Goal: Contribute content: Contribute content

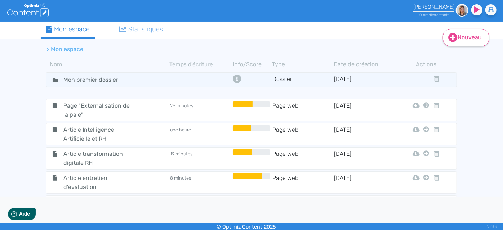
click at [459, 39] on link "Nouveau" at bounding box center [466, 38] width 47 height 18
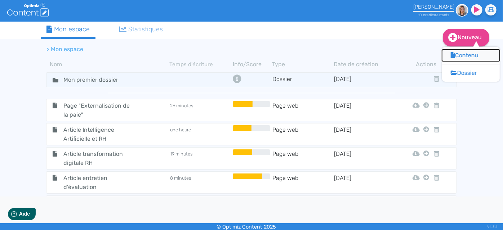
click at [463, 54] on button "Contenu" at bounding box center [471, 56] width 58 height 12
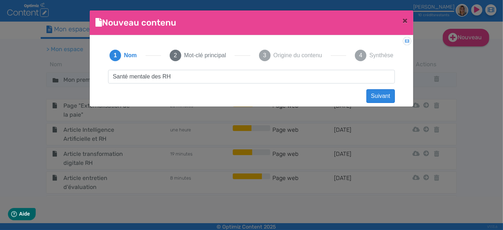
type input "Santé mentale des RH"
click at [375, 96] on button "Suivant" at bounding box center [381, 96] width 28 height 14
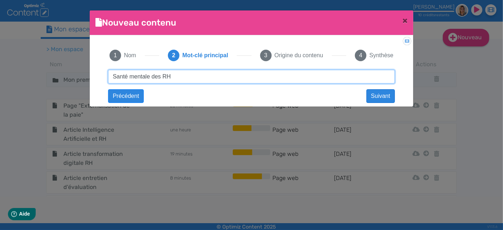
type input "Santé mentale des RH"
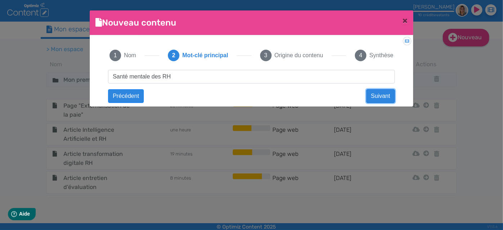
click at [385, 100] on button "Suivant" at bounding box center [381, 96] width 28 height 14
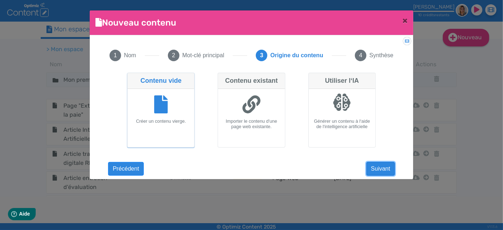
click at [385, 166] on button "Suivant" at bounding box center [381, 169] width 28 height 14
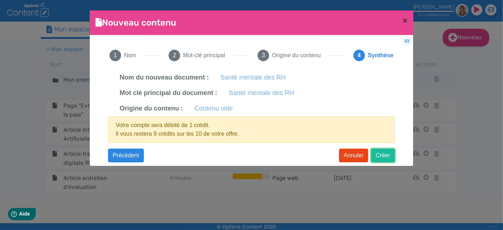
click at [388, 151] on button "Créer" at bounding box center [383, 156] width 24 height 14
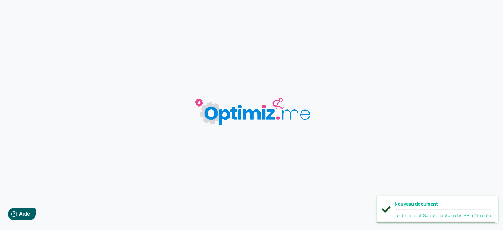
type input "Santé mentale des RH"
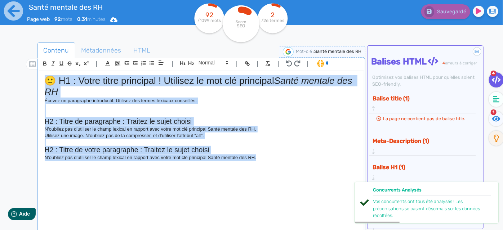
drag, startPoint x: 269, startPoint y: 154, endPoint x: 24, endPoint y: 57, distance: 264.2
click at [24, 57] on div "Contenu Métadonnées HTML | | H3 H4 H5 H6 Normal | | | | 🙂 H1 : Votre titre prin…" at bounding box center [262, 158] width 482 height 235
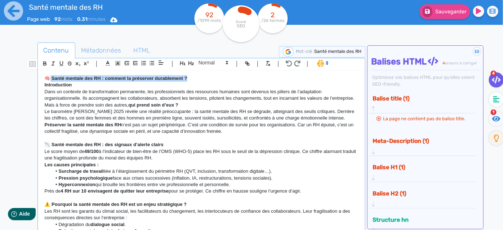
drag, startPoint x: 202, startPoint y: 75, endPoint x: 51, endPoint y: 70, distance: 150.8
click at [51, 71] on div "🧠 Santé mentale des RH : comment la préserver durablement ? Introduction Dans u…" at bounding box center [202, 158] width 326 height 174
click at [184, 63] on icon "button" at bounding box center [182, 63] width 5 height 4
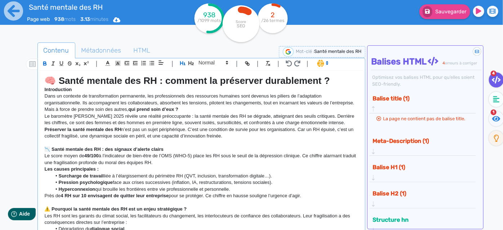
click at [153, 108] on p "Dans un contexte de transformation permanente, les professionnels des ressource…" at bounding box center [202, 103] width 314 height 20
click at [61, 79] on strong "🧠 Santé mentale des RH : comment la préserver durablement ?" at bounding box center [188, 80] width 286 height 11
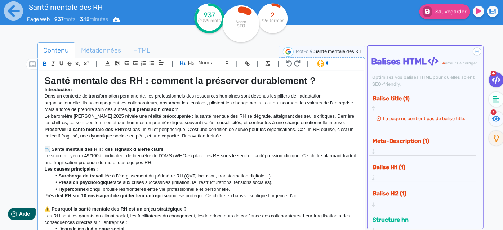
click at [62, 88] on strong "Introduction" at bounding box center [58, 89] width 27 height 5
click at [223, 108] on p "Dans un contexte de transformation permanente, les professionnels des ressource…" at bounding box center [202, 103] width 314 height 20
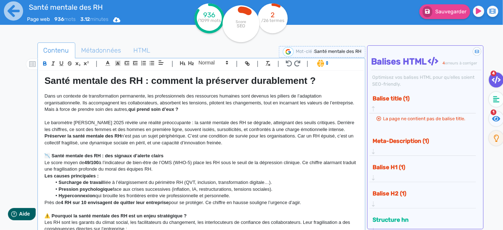
click at [322, 130] on p "Le baromètre [PERSON_NAME] 2025 révèle une réalité préoccupante : la santé ment…" at bounding box center [202, 126] width 314 height 13
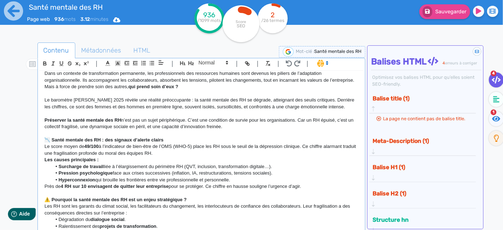
scroll to position [32, 0]
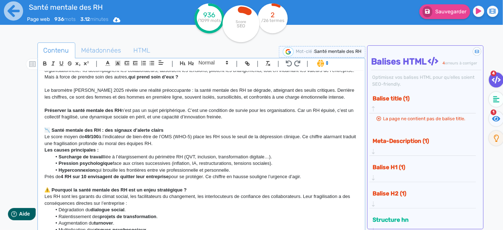
click at [188, 129] on p "📉 Santé mentale des RH : des signaux d’alerte clairs" at bounding box center [202, 130] width 314 height 6
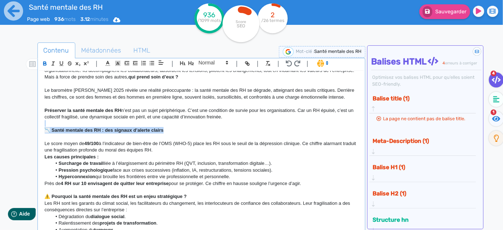
drag, startPoint x: 177, startPoint y: 130, endPoint x: 33, endPoint y: 126, distance: 144.3
click at [33, 126] on div "Contenu Métadonnées HTML | | H3 H4 H5 H6 Normal | | | | Santé mentale des RH : …" at bounding box center [262, 158] width 482 height 235
click at [189, 66] on button "button" at bounding box center [191, 63] width 8 height 8
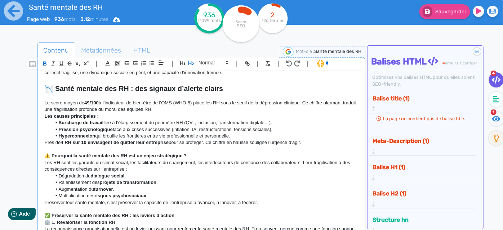
scroll to position [65, 0]
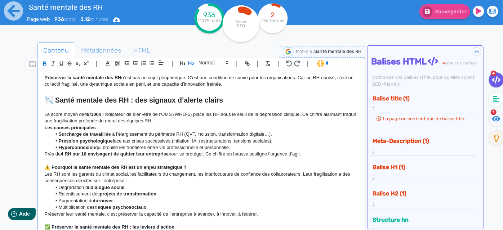
click at [198, 120] on p "Le score moyen de 49/100 à l’indicateur de bien-être de l’OMS (WHO-5) place les…" at bounding box center [202, 117] width 314 height 13
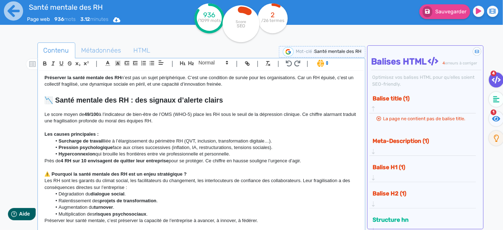
click at [294, 155] on li "Hyperconnexion qui brouille les frontières entre vie professionnelle et personn…" at bounding box center [205, 154] width 307 height 6
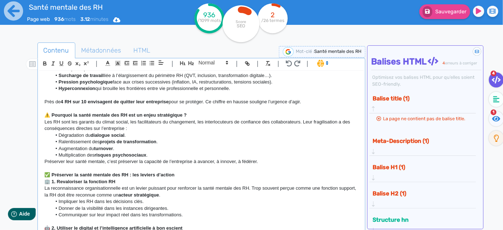
scroll to position [98, 0]
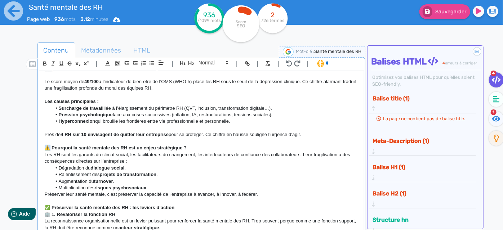
drag, startPoint x: 51, startPoint y: 147, endPoint x: 38, endPoint y: 147, distance: 13.0
click at [38, 147] on div "| | H3 H4 H5 H6 Normal | | | | Santé mentale des RH : comment la préserver dura…" at bounding box center [202, 146] width 328 height 177
click at [191, 146] on p "Pourquoi la santé mentale des RH est un enjeu stratégique ?" at bounding box center [202, 148] width 314 height 6
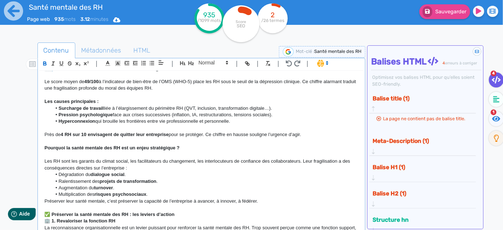
scroll to position [131, 0]
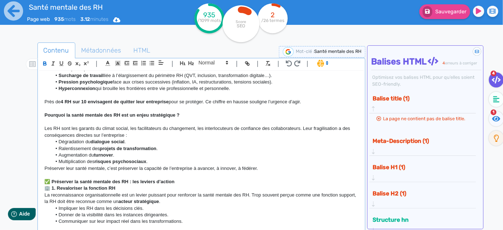
click at [158, 164] on li "Multiplication des risques psychosociaux ." at bounding box center [205, 162] width 307 height 6
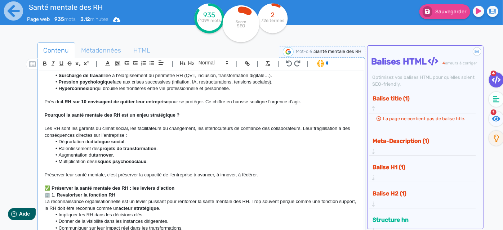
click at [178, 187] on p "✅ Préserver la santé mentale des RH : les leviers d’action" at bounding box center [202, 188] width 314 height 6
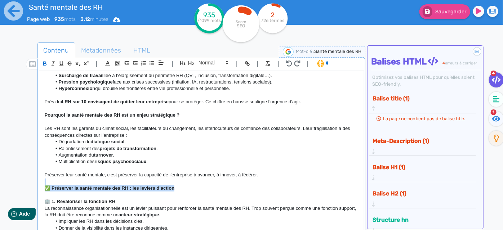
drag, startPoint x: 182, startPoint y: 187, endPoint x: 42, endPoint y: 183, distance: 140.0
click at [42, 183] on div "Santé mentale des RH : comment la préserver durablement ? Dans un contexte de t…" at bounding box center [201, 151] width 325 height 161
click at [190, 62] on icon "button" at bounding box center [191, 63] width 6 height 6
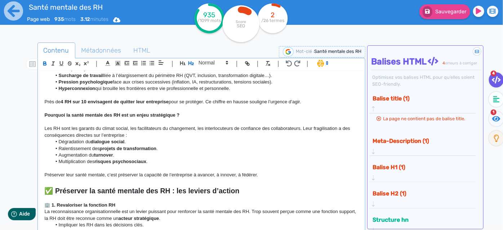
scroll to position [229, 0]
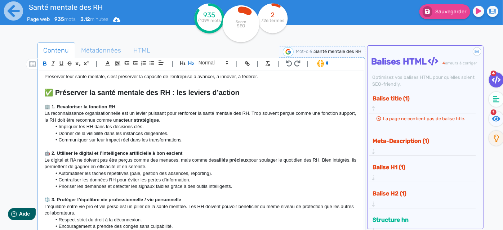
click at [133, 105] on p "🏢 1. Revaloriser la fonction RH" at bounding box center [202, 107] width 314 height 6
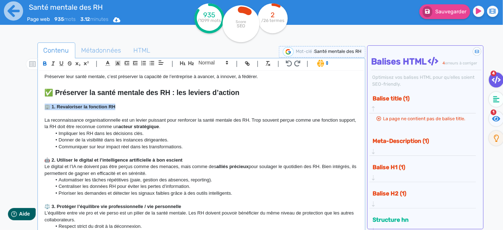
drag, startPoint x: 133, startPoint y: 105, endPoint x: 35, endPoint y: 103, distance: 98.4
click at [35, 103] on div "Contenu Métadonnées HTML | | H3 H4 H5 H6 Normal | | | | Santé mentale des RH : …" at bounding box center [262, 158] width 482 height 235
drag, startPoint x: 191, startPoint y: 59, endPoint x: 204, endPoint y: 62, distance: 13.0
click at [202, 60] on span "H3 H4 H5 H6 Normal" at bounding box center [205, 63] width 52 height 9
click at [204, 63] on span at bounding box center [212, 62] width 35 height 9
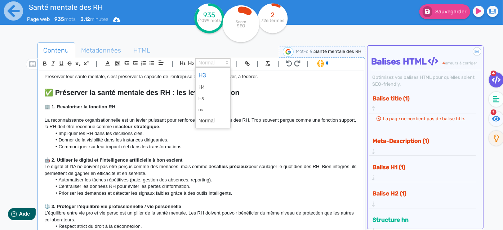
click at [204, 73] on span at bounding box center [213, 75] width 29 height 13
click at [190, 158] on p "🤖 2. Utiliser le digital et l’intelligence artificielle à bon escient" at bounding box center [202, 160] width 314 height 6
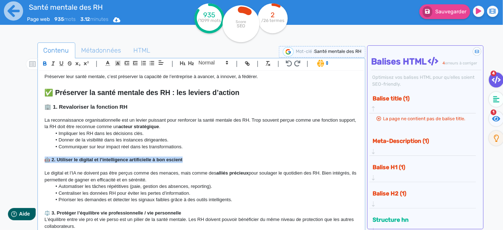
drag, startPoint x: 190, startPoint y: 158, endPoint x: 44, endPoint y: 160, distance: 146.4
click at [44, 160] on div "Santé mentale des RH : comment la préserver durablement ? Dans un contexte de t…" at bounding box center [201, 151] width 325 height 161
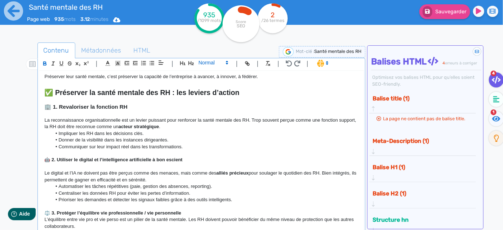
click at [206, 62] on span at bounding box center [212, 62] width 35 height 9
click at [206, 74] on span at bounding box center [213, 75] width 29 height 13
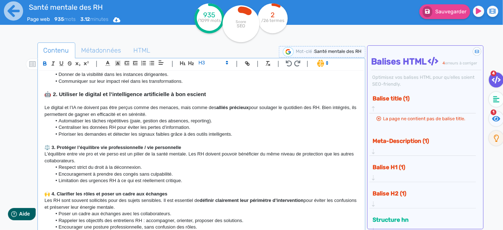
click at [189, 146] on p "⚖️ 3. Protéger l’équilibre vie professionnelle / vie personnelle" at bounding box center [202, 148] width 314 height 6
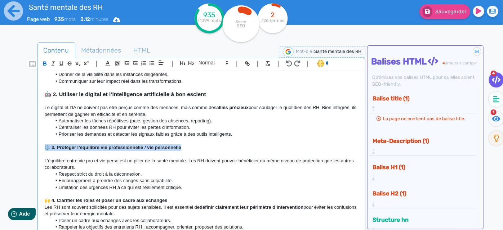
drag, startPoint x: 188, startPoint y: 147, endPoint x: 35, endPoint y: 147, distance: 152.9
click at [35, 147] on div "Contenu Métadonnées HTML | | H3 H4 H5 H6 Normal | | | | Santé mentale des RH : …" at bounding box center [262, 158] width 482 height 235
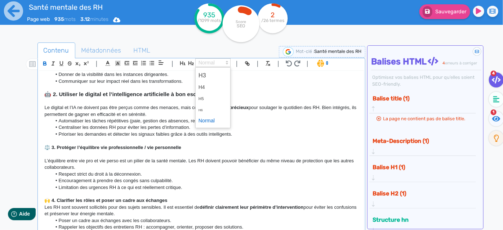
click at [203, 65] on span at bounding box center [212, 62] width 35 height 9
click at [203, 76] on span at bounding box center [213, 75] width 29 height 13
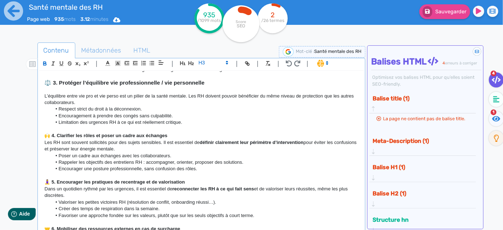
scroll to position [361, 0]
click at [174, 136] on p "🙌 4. Clarifier les rôles et poser un cadre aux échanges" at bounding box center [202, 135] width 314 height 6
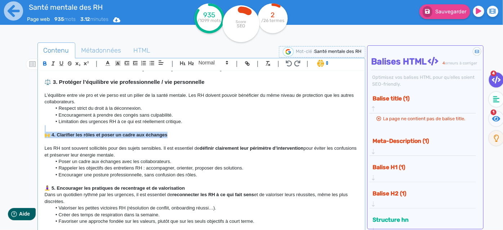
drag, startPoint x: 174, startPoint y: 136, endPoint x: 47, endPoint y: 136, distance: 127.3
click at [47, 136] on p "🙌 4. Clarifier les rôles et poser un cadre aux échanges" at bounding box center [202, 135] width 314 height 6
click at [210, 64] on span at bounding box center [212, 62] width 35 height 9
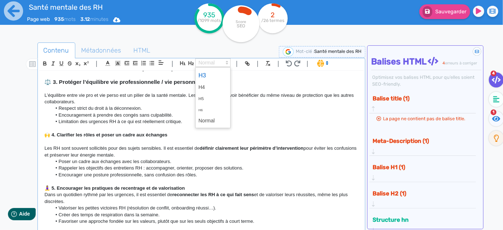
click at [207, 75] on span at bounding box center [213, 75] width 29 height 13
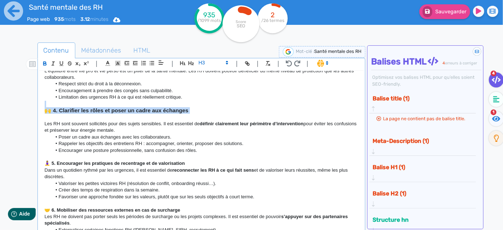
scroll to position [393, 0]
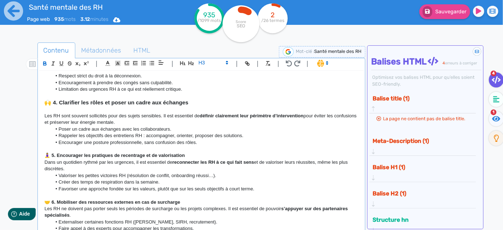
click at [208, 155] on p "🧘‍♀️ 5. Encourager les pratiques de recentrage et de valorisation" at bounding box center [202, 156] width 314 height 6
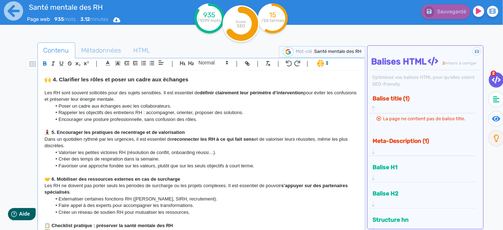
scroll to position [426, 0]
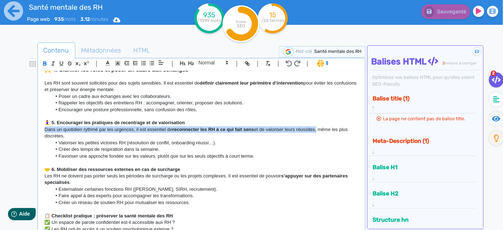
drag, startPoint x: 43, startPoint y: 128, endPoint x: 317, endPoint y: 129, distance: 273.7
click at [317, 129] on div "Santé mentale des RH : comment la préserver durablement ? Dans un contexte de t…" at bounding box center [201, 151] width 325 height 161
copy p "Dans un quotidien rythmé par les urgences, il est essentiel de reconnecter les …"
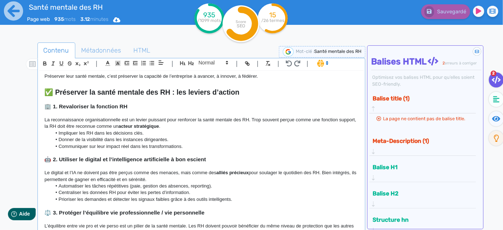
scroll to position [229, 0]
click at [112, 119] on p "La reconnaissance organisationnelle est un levier puissant pour renforcer la sa…" at bounding box center [202, 123] width 314 height 13
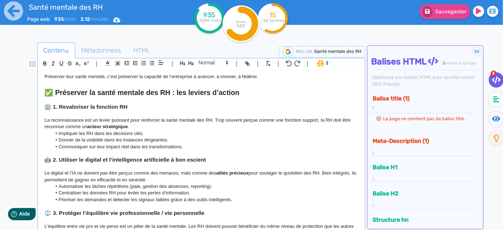
click at [151, 123] on p "La reconnaissance est un levier puissant pour renforcer la santé mentale des RH…" at bounding box center [202, 123] width 314 height 13
click at [148, 125] on p "La reconnaissance est un levier puissant pour renforcer la santé mentale des RH…" at bounding box center [202, 123] width 314 height 13
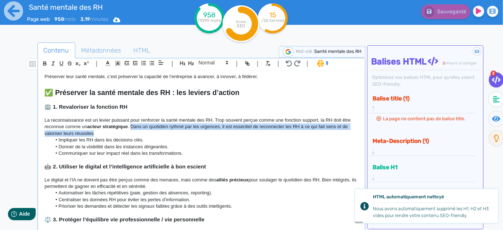
drag, startPoint x: 132, startPoint y: 125, endPoint x: 140, endPoint y: 132, distance: 10.8
click at [140, 132] on p "La reconnaissance est un levier puissant pour renforcer la santé mentale des RH…" at bounding box center [202, 127] width 314 height 20
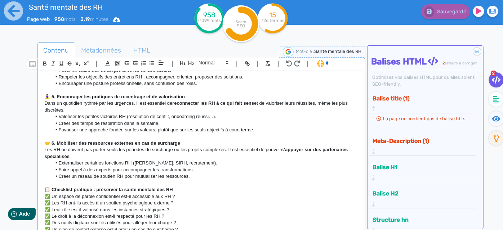
scroll to position [426, 0]
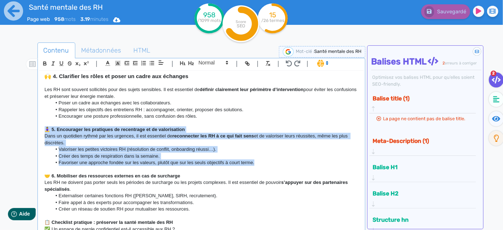
drag, startPoint x: 264, startPoint y: 160, endPoint x: 38, endPoint y: 130, distance: 228.1
click at [38, 130] on div "| | H3 H4 H5 H6 Normal | | | | Santé mentale des RH : comment la préserver dura…" at bounding box center [202, 146] width 328 height 177
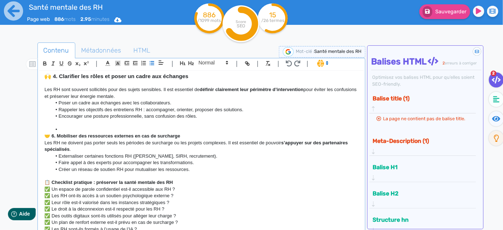
click at [50, 134] on strong "🤝 6. Mobiliser des ressources externes en cas de surcharge" at bounding box center [113, 135] width 136 height 5
click at [54, 134] on strong "🤝 6. Mobiliser des ressources externes en cas de surcharge" at bounding box center [113, 135] width 136 height 5
drag, startPoint x: 190, startPoint y: 136, endPoint x: 44, endPoint y: 128, distance: 146.7
click at [44, 128] on div "Santé mentale des RH : comment la préserver durablement ? Dans un contexte de t…" at bounding box center [201, 151] width 325 height 161
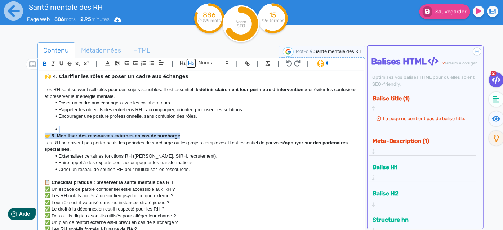
click at [192, 62] on icon "button" at bounding box center [191, 63] width 6 height 6
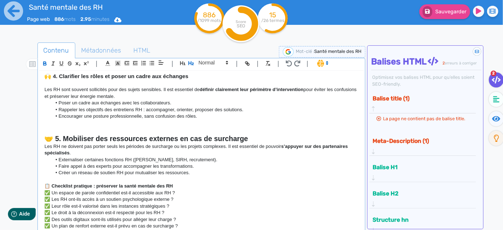
click at [152, 145] on p "Les RH ne doivent pas porter seuls les périodes de surcharge ou les projets com…" at bounding box center [202, 150] width 314 height 13
click at [149, 131] on h2 at bounding box center [202, 131] width 314 height 8
click at [228, 145] on p "Les RH ne doivent pas porter seuls les périodes de surcharge ou les projets com…" at bounding box center [202, 150] width 314 height 13
click at [92, 152] on p "Les RH ne doivent pas porter seuls les périodes de surcharge ou les projets com…" at bounding box center [202, 150] width 314 height 13
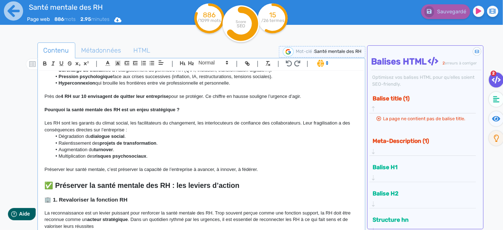
scroll to position [164, 0]
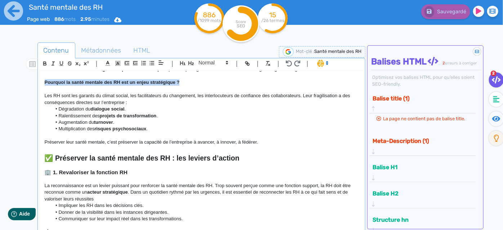
drag, startPoint x: 183, startPoint y: 81, endPoint x: 41, endPoint y: 83, distance: 142.1
click at [41, 83] on div "Santé mentale des RH : comment la préserver durablement ? Dans un contexte de t…" at bounding box center [201, 151] width 325 height 161
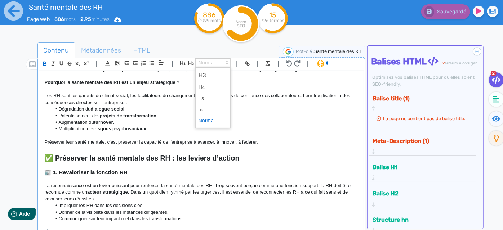
click at [216, 63] on span at bounding box center [212, 62] width 35 height 9
click at [209, 76] on span at bounding box center [213, 75] width 29 height 13
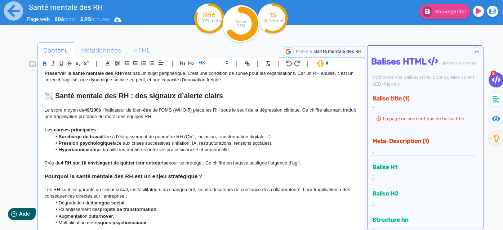
scroll to position [65, 0]
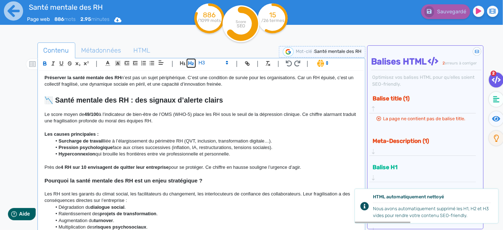
click at [190, 63] on icon "button" at bounding box center [191, 63] width 5 height 4
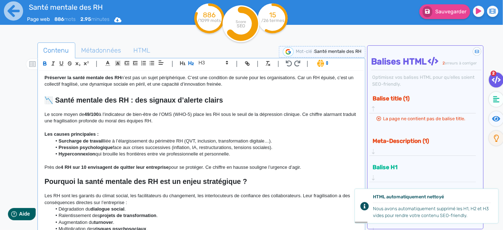
click at [151, 138] on li "Surcharge de travail liée à l’élargissement du périmètre RH (QVT, inclusion, tr…" at bounding box center [205, 141] width 307 height 6
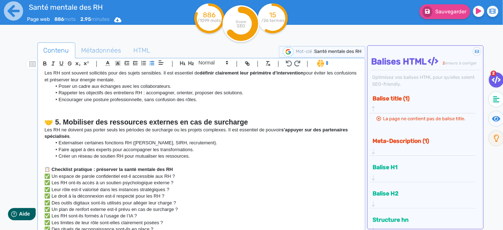
scroll to position [459, 0]
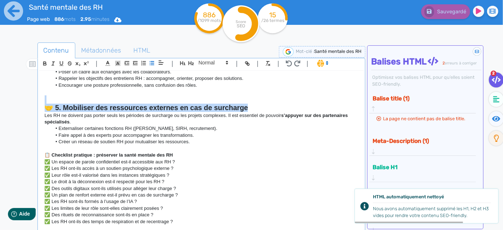
drag, startPoint x: 252, startPoint y: 106, endPoint x: 60, endPoint y: 100, distance: 192.0
click at [60, 100] on div "Santé mentale des RH : comment la préserver durablement ? Dans un contexte de t…" at bounding box center [201, 151] width 325 height 161
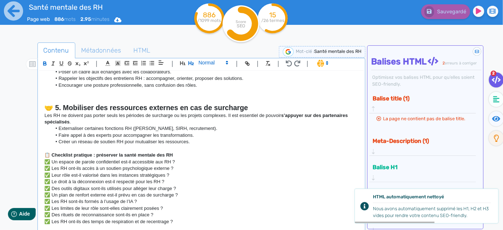
click at [210, 65] on span at bounding box center [212, 62] width 35 height 9
click at [212, 74] on span at bounding box center [213, 75] width 29 height 13
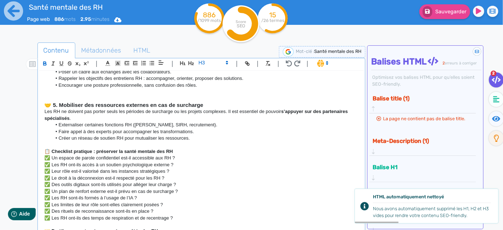
click at [194, 112] on p "Les RH ne doivent pas porter seuls les périodes de surcharge ou les projets com…" at bounding box center [202, 115] width 314 height 13
click at [214, 106] on h3 "🤝 5. Mobiliser des ressources externes en cas de surcharge" at bounding box center [202, 105] width 314 height 6
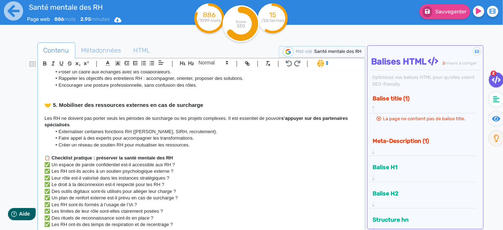
click at [208, 140] on li "Faire appel à des experts pour accompagner les transformations." at bounding box center [205, 138] width 307 height 6
click at [182, 153] on p at bounding box center [202, 152] width 314 height 6
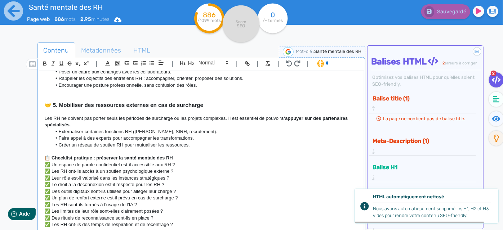
click at [182, 155] on p "📋 Checklist pratique : préserver la santé mentale des RH" at bounding box center [202, 158] width 314 height 6
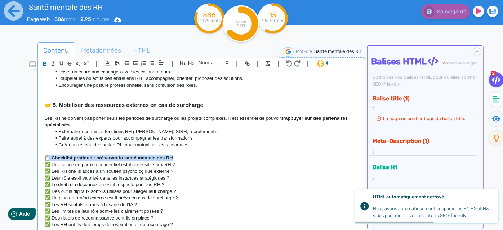
drag, startPoint x: 180, startPoint y: 159, endPoint x: 36, endPoint y: 157, distance: 143.9
click at [36, 157] on div "Contenu Métadonnées HTML | | H3 H4 H5 H6 Normal | | | | Santé mentale des RH : …" at bounding box center [262, 158] width 482 height 235
click at [191, 63] on icon "button" at bounding box center [191, 63] width 5 height 4
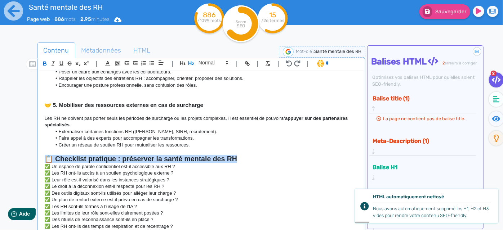
click at [244, 158] on h2 "📋 Checklist pratique : préserver la santé mentale des RH" at bounding box center [202, 159] width 314 height 8
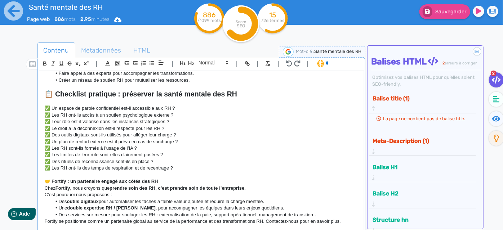
scroll to position [524, 0]
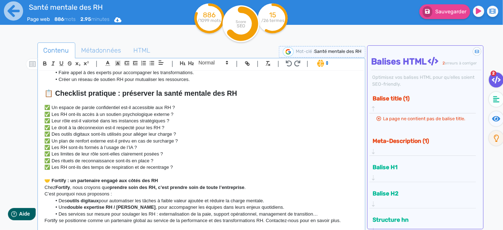
click at [45, 115] on p "✅ Les RH ont-ils accès à un soutien psychologique externe ?" at bounding box center [202, 114] width 314 height 6
click at [45, 121] on p "✅ Leur rôle est-il valorisé dans les instances stratégiques ?" at bounding box center [202, 121] width 314 height 6
click at [46, 127] on p "✅ Le droit à la déconnexion est-il respecté pour les RH ?" at bounding box center [202, 128] width 314 height 6
click at [46, 129] on p "✅ Le droit à la déconnexion est-il respecté pour les RH ?" at bounding box center [202, 128] width 314 height 6
click at [46, 132] on p "✅ Des outils digitaux sont-ils utilisés pour alléger leur charge ?" at bounding box center [202, 134] width 314 height 6
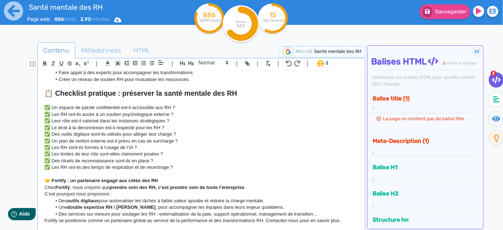
click at [45, 138] on p "✅ Un plan de renfort externe est-il prévu en cas de surcharge ?" at bounding box center [202, 141] width 314 height 6
click at [46, 147] on p "✅ Les RH sont-ils formés à l’usage de l’IA ?" at bounding box center [202, 148] width 314 height 6
click at [47, 154] on p "✅ Les limites de leur rôle sont-elles clairement posées ?" at bounding box center [202, 154] width 314 height 6
click at [46, 159] on p "✅ Des rituels de reconnaissance sont-ils en place ?" at bounding box center [202, 161] width 314 height 6
click at [45, 168] on p "✅ Les RH ont-ils des temps de respiration et de recentrage ?" at bounding box center [202, 167] width 314 height 6
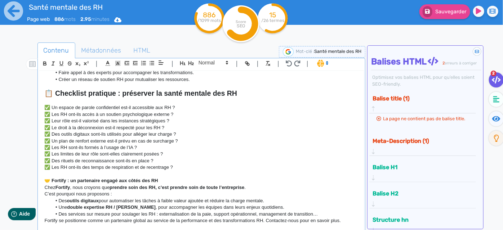
click at [187, 169] on p "✅ Les RH ont-ils des temps de respiration et de recentrage ?" at bounding box center [202, 167] width 314 height 6
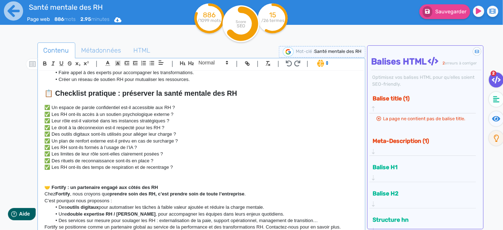
click at [168, 184] on p at bounding box center [202, 181] width 314 height 6
click at [168, 187] on p "🤝 Fortify : un partenaire engagé aux côtés des RH" at bounding box center [202, 188] width 314 height 6
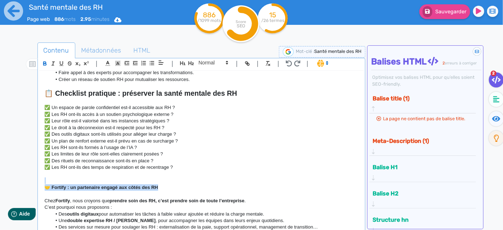
drag, startPoint x: 168, startPoint y: 187, endPoint x: 23, endPoint y: 188, distance: 145.3
click at [23, 188] on div "Contenu Métadonnées HTML | | H3 H4 H5 H6 Normal | | | | Santé mentale des RH : …" at bounding box center [262, 158] width 482 height 235
click at [188, 62] on icon "button" at bounding box center [191, 63] width 6 height 6
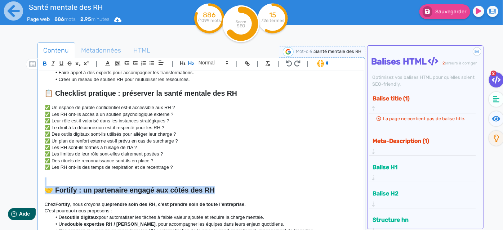
scroll to position [544, 0]
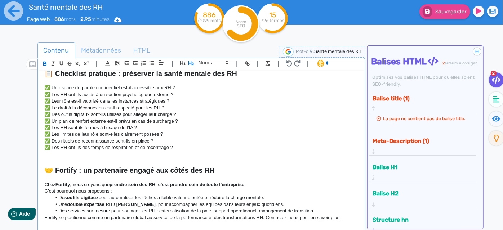
click at [252, 184] on p "Chez Fortify , nous croyons que prendre soin des RH, c’est prendre soin de tout…" at bounding box center [202, 185] width 314 height 6
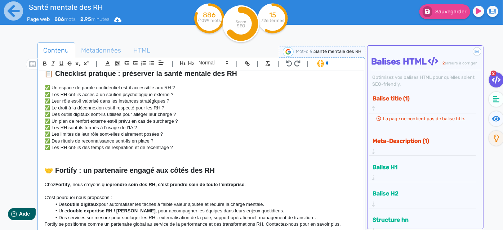
click at [325, 216] on li "Des services sur mesure pour soulager les RH : externalisation de la paie, supp…" at bounding box center [205, 218] width 307 height 6
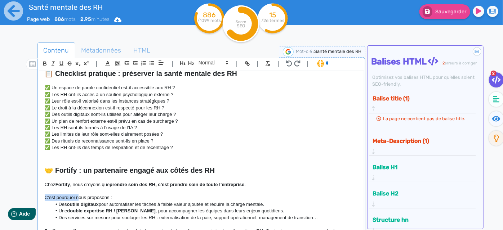
drag, startPoint x: 76, startPoint y: 198, endPoint x: 42, endPoint y: 198, distance: 34.3
click at [42, 198] on div "Santé mentale des RH : comment la préserver durablement ? Dans un contexte de t…" at bounding box center [201, 151] width 325 height 161
click at [151, 175] on p at bounding box center [202, 178] width 314 height 6
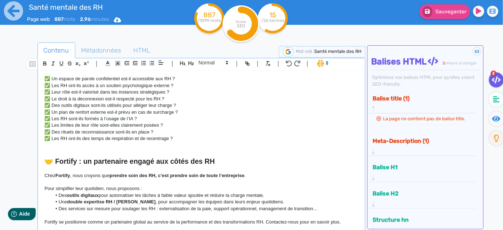
scroll to position [557, 0]
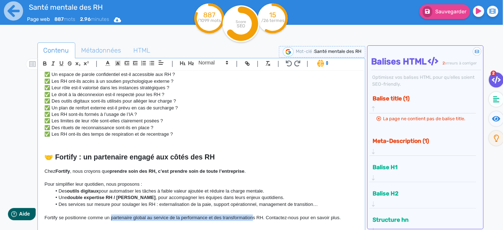
drag, startPoint x: 110, startPoint y: 217, endPoint x: 252, endPoint y: 219, distance: 141.7
click at [252, 219] on p "Fortify se positionne comme un partenaire global au service de la performance e…" at bounding box center [202, 218] width 314 height 6
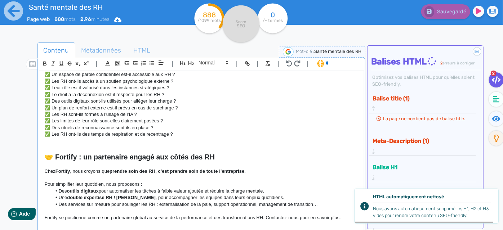
click at [259, 182] on p "Pour simplifier leur quotidien, nous proposons :" at bounding box center [202, 184] width 314 height 6
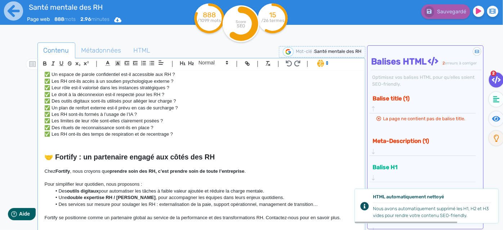
click at [339, 220] on p "Fortify se positionne comme un partenaire global au service de la performance e…" at bounding box center [202, 218] width 314 height 6
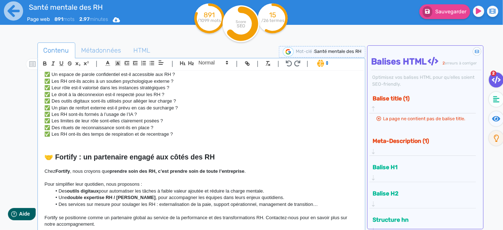
click at [234, 163] on p at bounding box center [202, 165] width 314 height 6
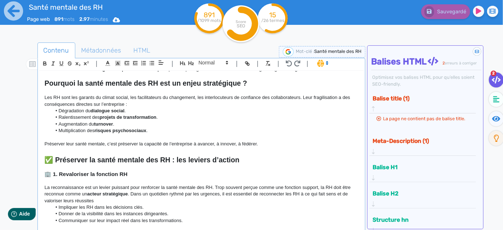
scroll to position [229, 0]
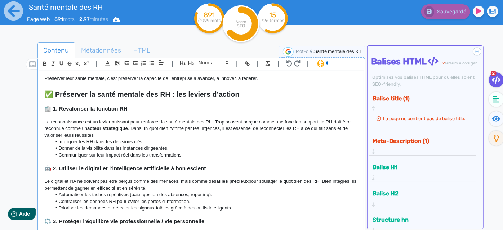
click at [132, 131] on p "La reconnaissance est un levier puissant pour renforcer la santé mentale des RH…" at bounding box center [202, 129] width 314 height 20
click at [129, 135] on p "La reconnaissance est un levier puissant pour renforcer la santé mentale des RH…" at bounding box center [202, 129] width 314 height 20
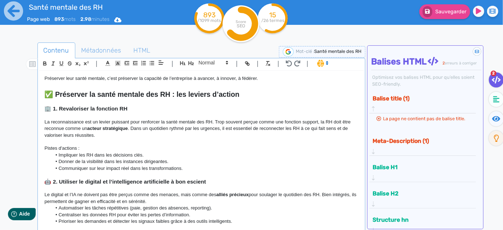
click at [124, 149] on p "Pistes d'actions :" at bounding box center [202, 148] width 314 height 6
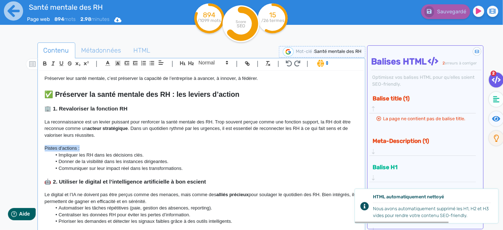
drag, startPoint x: 83, startPoint y: 147, endPoint x: 26, endPoint y: 146, distance: 57.4
click at [26, 146] on div "Contenu Métadonnées HTML | | H3 H4 H5 H6 Normal | | | | Santé mentale des RH : …" at bounding box center [262, 158] width 482 height 235
copy p "Pistes d'actions :"
click at [170, 201] on p "Le digital et l’IA ne doivent pas être perçus comme des menaces, mais comme des…" at bounding box center [202, 198] width 314 height 13
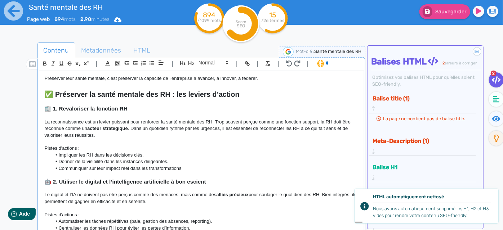
scroll to position [361, 0]
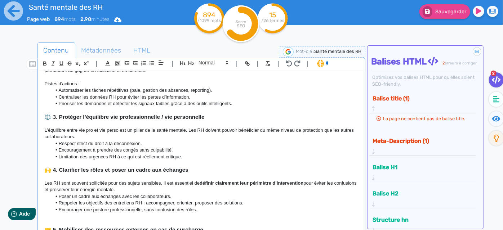
click at [127, 136] on p "L’équilibre entre vie pro et vie perso est un pilier de la santé mentale. Les R…" at bounding box center [202, 133] width 314 height 13
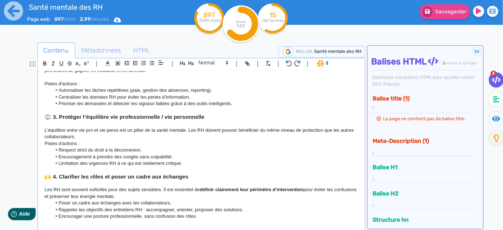
click at [124, 134] on p "L’équilibre entre vie pro et vie perso est un pilier de la santé mentale. Les R…" at bounding box center [202, 133] width 314 height 13
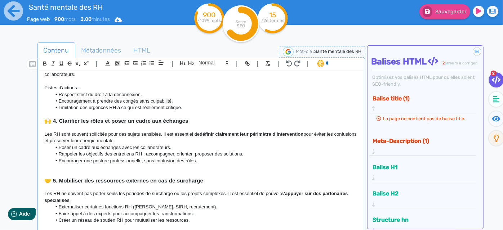
scroll to position [426, 0]
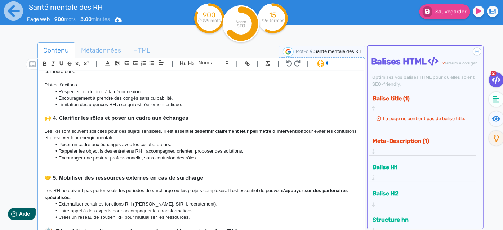
click at [167, 134] on p "Les RH sont souvent sollicités pour des sujets sensibles. Il est essentiel de d…" at bounding box center [202, 134] width 314 height 13
click at [165, 136] on p "Les RH sont souvent sollicités pour des sujets sensibles. Il est essentiel de d…" at bounding box center [202, 134] width 314 height 13
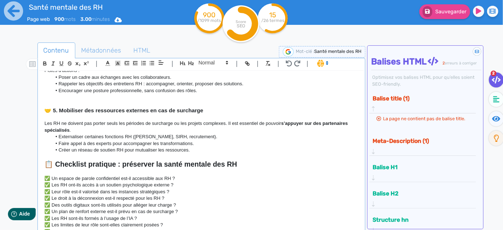
scroll to position [524, 0]
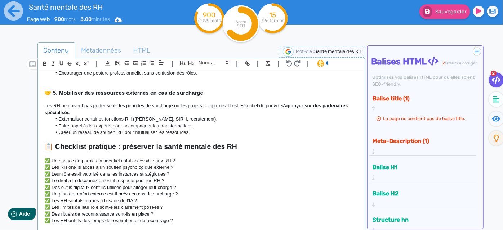
click at [85, 112] on p "Les RH ne doivent pas porter seuls les périodes de surcharge ou les projets com…" at bounding box center [202, 109] width 314 height 13
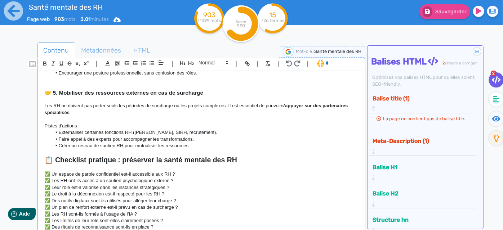
click at [113, 122] on p at bounding box center [202, 119] width 314 height 6
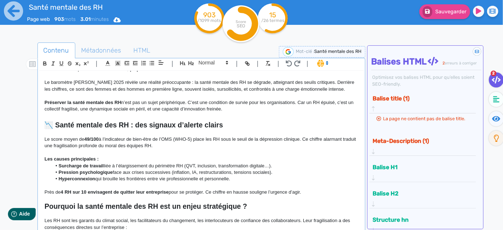
scroll to position [0, 0]
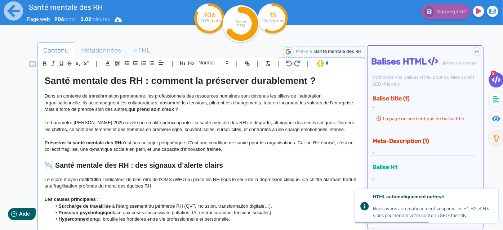
click at [177, 75] on strong "Santé mentale des RH : comment la préserver durablement ?" at bounding box center [181, 80] width 272 height 11
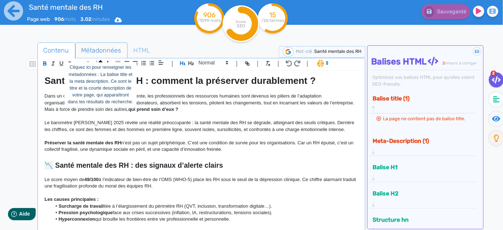
click at [91, 49] on span "Métadonnées" at bounding box center [102, 50] width 52 height 19
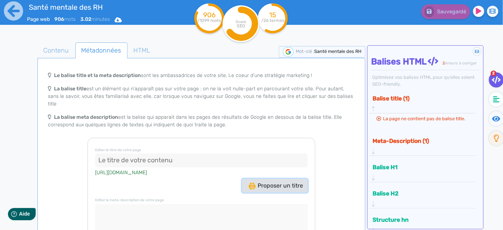
click at [269, 182] on span "Proposer un titre" at bounding box center [276, 185] width 54 height 7
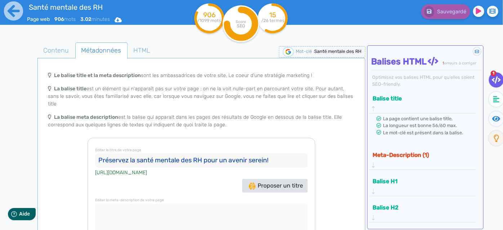
drag, startPoint x: 272, startPoint y: 155, endPoint x: 205, endPoint y: 153, distance: 67.5
click at [205, 154] on input "Préservez la santé mentale des RH pour un avenir serein!" at bounding box center [201, 161] width 213 height 14
drag, startPoint x: 98, startPoint y: 155, endPoint x: 103, endPoint y: 154, distance: 5.3
click at [103, 154] on input "Préservez la santé mentale des RH" at bounding box center [201, 161] width 213 height 14
click at [154, 154] on input "Comment préservez la santé mentale des RH" at bounding box center [201, 161] width 213 height 14
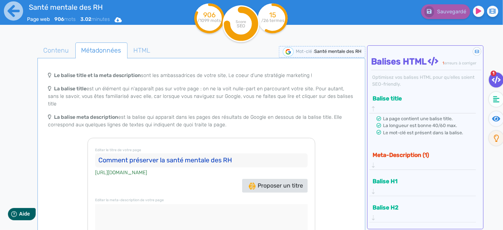
scroll to position [32, 0]
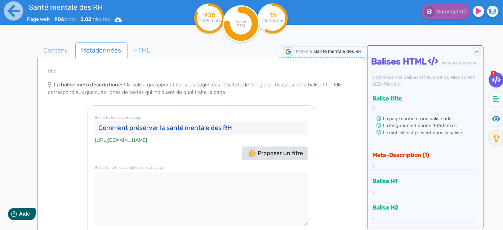
click at [251, 121] on input "Comment préserver la santé mentale des RH" at bounding box center [201, 128] width 213 height 14
type input "Comment préserver la santé mentale des RH"
click at [218, 172] on textarea at bounding box center [201, 199] width 213 height 54
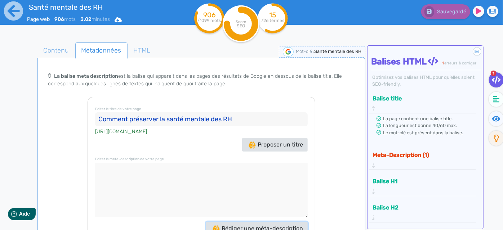
click at [251, 225] on span "Rédiger une méta-description" at bounding box center [258, 228] width 91 height 7
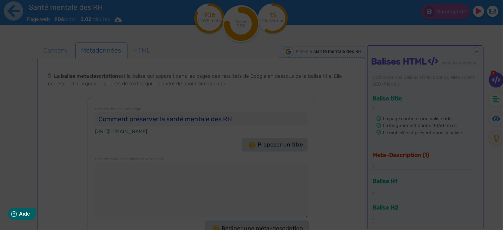
type textarea "Préservez la santé mentale des RH : découvrez des solutions pour alléger leur c…"
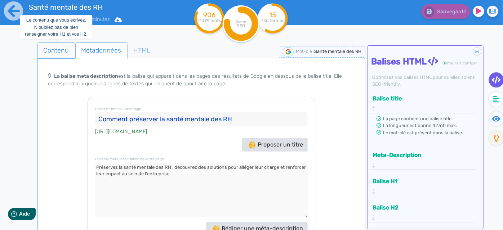
click at [62, 45] on span "Contenu" at bounding box center [56, 50] width 37 height 19
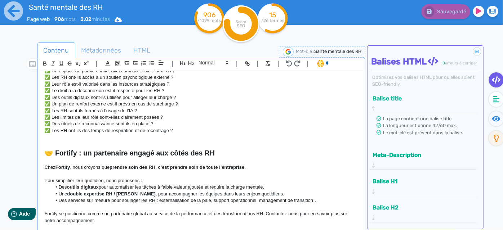
scroll to position [631, 0]
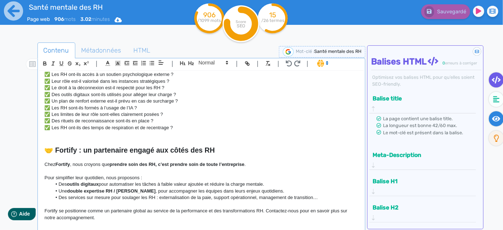
click at [496, 123] on fa-icon at bounding box center [496, 118] width 15 height 15
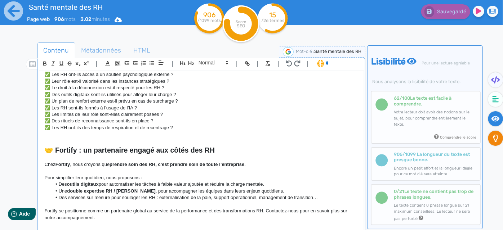
click at [494, 144] on fa-icon at bounding box center [496, 138] width 15 height 15
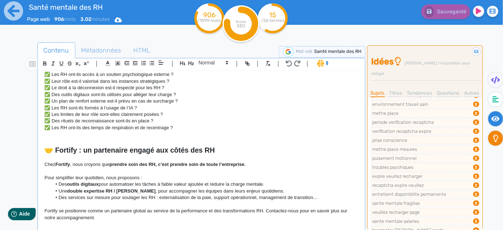
scroll to position [72, 0]
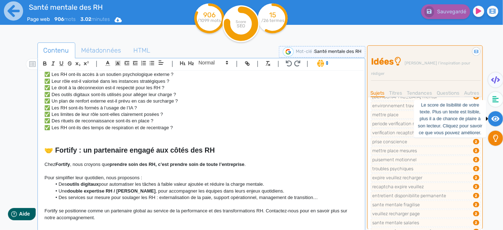
click at [493, 117] on icon at bounding box center [496, 118] width 8 height 5
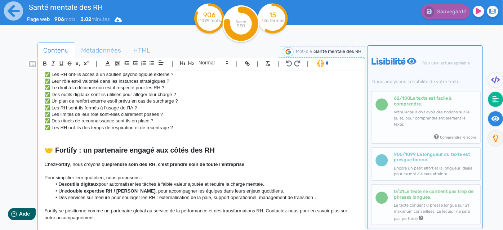
click at [498, 96] on icon at bounding box center [496, 99] width 6 height 7
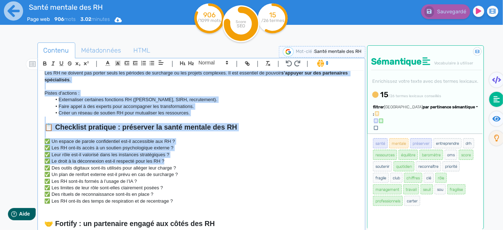
scroll to position [524, 0]
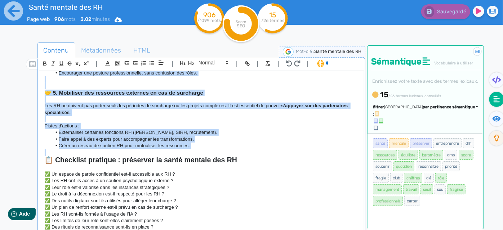
drag, startPoint x: 44, startPoint y: 125, endPoint x: 243, endPoint y: 154, distance: 201.4
click at [243, 154] on div "Santé mentale des RH : comment la préserver durablement ? Dans un contexte de t…" at bounding box center [201, 151] width 325 height 161
copy div "✅ Loremipsu do sitam consect adi EL : sed doeiusm t’incidi 🏢 4. Utlaboreetd ma …"
drag, startPoint x: 53, startPoint y: 127, endPoint x: 58, endPoint y: 125, distance: 5.4
click at [54, 127] on p "Pistes d'actions :" at bounding box center [202, 126] width 314 height 6
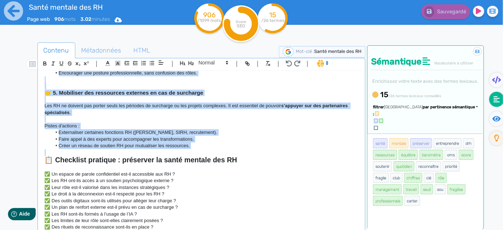
copy div "✅ Loremipsu do sitam consect adi EL : sed doeiusm t’incidi 🏢 4. Utlaboreetd ma …"
click at [50, 112] on strong "s’appuyer sur des partenaires spécialisés" at bounding box center [197, 109] width 305 height 12
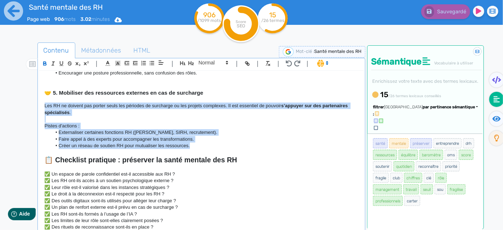
drag, startPoint x: 45, startPoint y: 103, endPoint x: 200, endPoint y: 146, distance: 160.5
click at [200, 146] on div "Santé mentale des RH : comment la préserver durablement ? Dans un contexte de t…" at bounding box center [201, 151] width 325 height 161
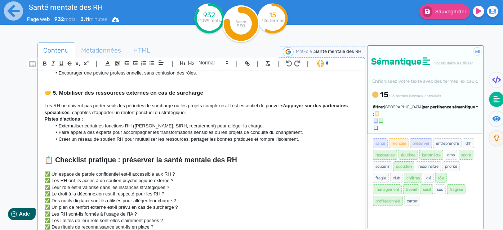
click at [200, 114] on p "Les RH ne doivent pas porter seuls les périodes de surcharge ou les projets com…" at bounding box center [202, 109] width 314 height 13
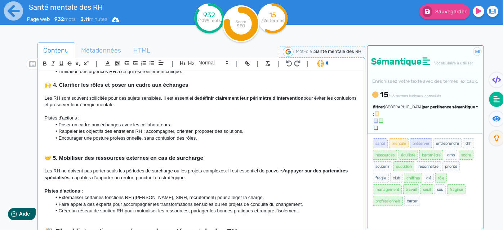
scroll to position [393, 0]
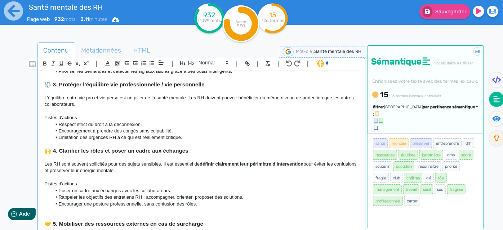
click at [177, 188] on li "Poser un cadre aux échanges avec les collaborateurs." at bounding box center [205, 191] width 307 height 6
click at [91, 104] on p "L’équilibre entre vie pro et vie perso est un pilier de la santé mentale. Les R…" at bounding box center [202, 101] width 314 height 13
drag, startPoint x: 92, startPoint y: 163, endPoint x: 29, endPoint y: 167, distance: 63.6
click at [29, 167] on div "Contenu Métadonnées HTML | | H3 H4 H5 H6 Normal | | | | Santé mentale des RH : …" at bounding box center [262, 158] width 482 height 235
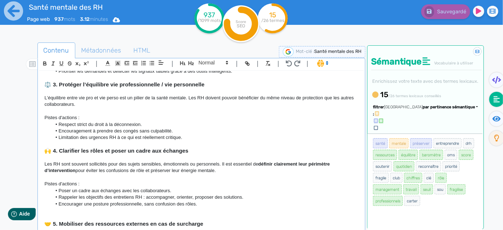
click at [74, 124] on li "Respect strict du droit à la déconnexion." at bounding box center [205, 125] width 307 height 6
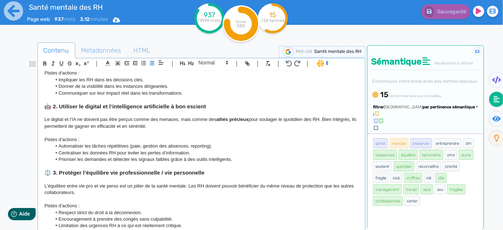
scroll to position [295, 0]
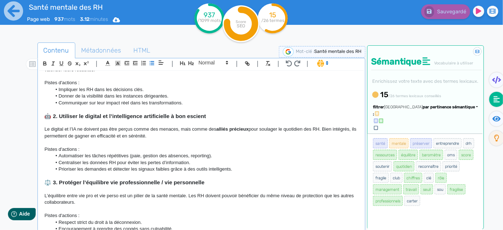
click at [69, 160] on li "Centraliser les données RH pour éviter les pertes d’information." at bounding box center [205, 163] width 307 height 6
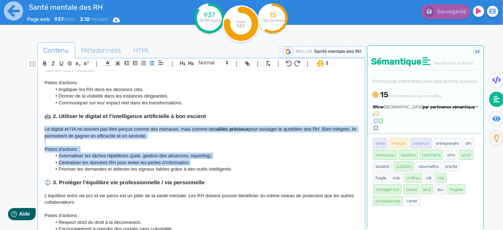
drag, startPoint x: 194, startPoint y: 163, endPoint x: 34, endPoint y: 131, distance: 163.8
click at [34, 131] on div "Contenu Métadonnées HTML | | H3 H4 H5 H6 Normal | | | | Santé mentale des RH : …" at bounding box center [262, 158] width 482 height 235
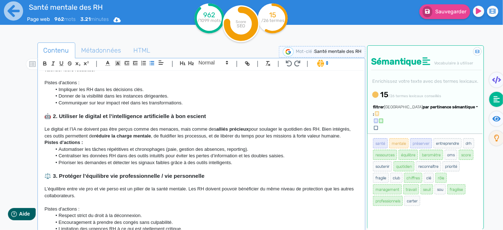
click at [133, 160] on li "Prioriser les demandes et détecter les signaux faibles grâce à des outils intel…" at bounding box center [205, 163] width 307 height 6
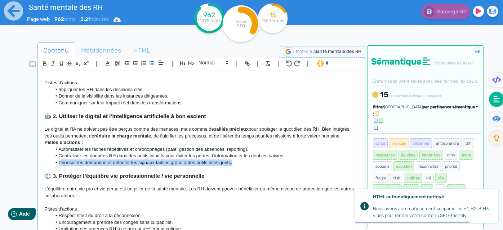
drag, startPoint x: 238, startPoint y: 163, endPoint x: 58, endPoint y: 161, distance: 180.7
click at [58, 161] on li "Prioriser les demandes et détecter les signaux faibles grâce à des outils intel…" at bounding box center [205, 163] width 307 height 6
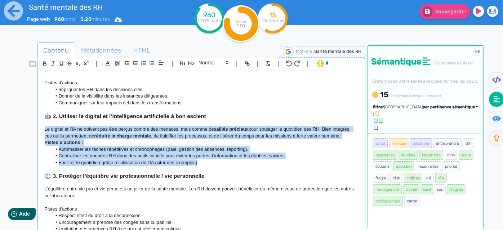
drag, startPoint x: 198, startPoint y: 163, endPoint x: 17, endPoint y: 129, distance: 184.7
click at [17, 129] on div "Santé mentale des RH Page web 960 mots 3.20 minutes Html Pdf Word 960 /1099 mot…" at bounding box center [251, 138] width 503 height 276
copy div "Le digital et l’IA ne doivent pas être perçus comme des menaces, mais comme des…"
click at [87, 163] on li "Faciliter le quotidien grâce à l'utilisation de l'IA (citer des exemples)" at bounding box center [205, 163] width 307 height 6
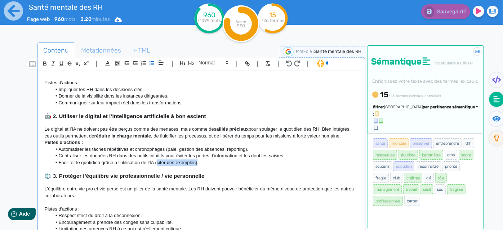
drag, startPoint x: 210, startPoint y: 160, endPoint x: 167, endPoint y: 156, distance: 42.7
click at [158, 160] on li "Faciliter le quotidien grâce à l'utilisation de l'IA (citer des exemples)" at bounding box center [205, 163] width 307 height 6
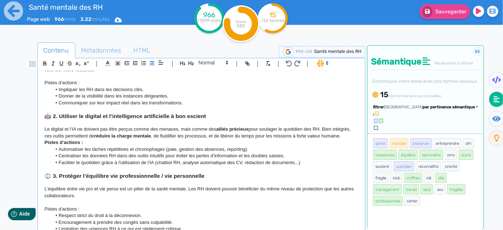
click at [186, 136] on p "Le digital et l’IA ne doivent pas être perçus comme des menaces, mais comme des…" at bounding box center [202, 132] width 314 height 13
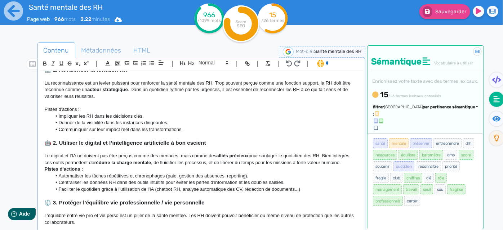
scroll to position [229, 0]
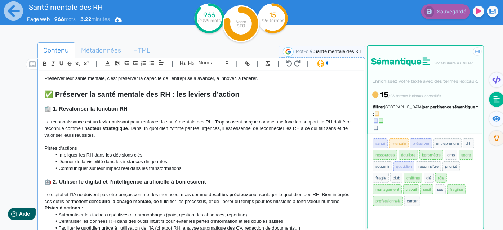
click at [66, 134] on p "La reconnaissance est un levier puissant pour renforcer la santé mentale des RH…" at bounding box center [202, 129] width 314 height 20
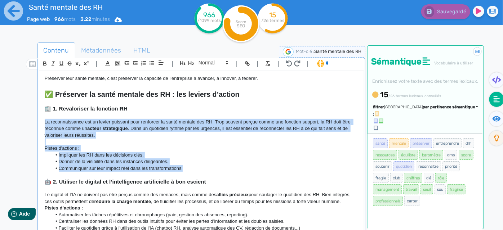
drag, startPoint x: 196, startPoint y: 167, endPoint x: 42, endPoint y: 123, distance: 159.8
click at [42, 123] on div "Santé mentale des RH : comment la préserver durablement ? Dans un contexte de t…" at bounding box center [201, 151] width 325 height 161
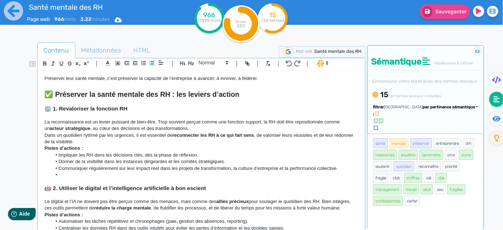
click at [107, 143] on p "Dans un quotidien rythmé par les urgences, il est essentiel de reconnecter les …" at bounding box center [202, 138] width 314 height 13
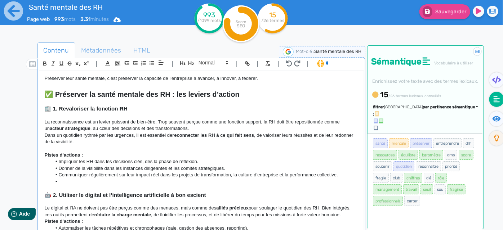
click at [70, 184] on li at bounding box center [205, 182] width 307 height 6
click at [46, 135] on p "Dans un quotidien rythmé par les urgences, il est essentiel de reconnecter les …" at bounding box center [202, 138] width 314 height 13
click at [198, 140] on p "Dans un quotidien rythmé par les urgences, il est essentiel de reconnecter les …" at bounding box center [202, 138] width 314 height 13
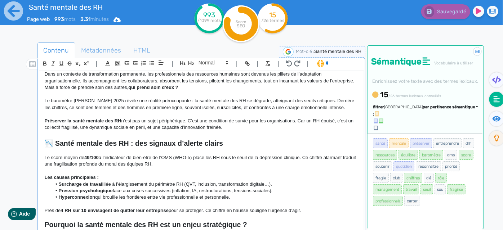
scroll to position [65, 0]
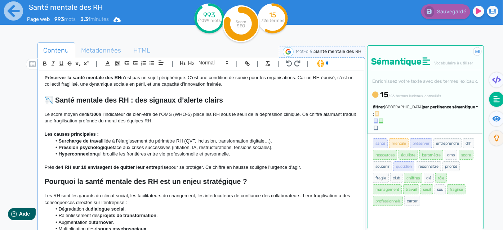
click at [89, 163] on p at bounding box center [202, 161] width 314 height 6
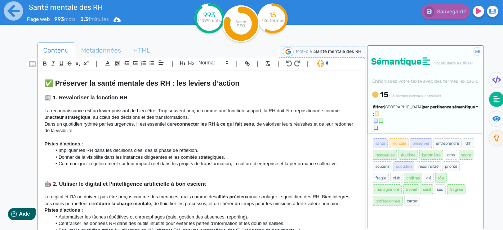
scroll to position [229, 0]
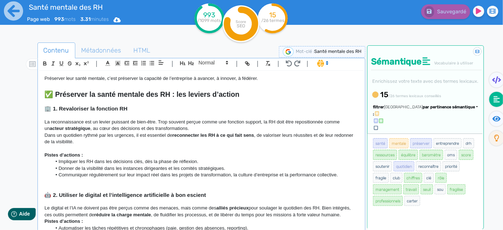
click at [207, 126] on p "La reconnaissance est un levier puissant de bien-être. Trop souvent perçue comm…" at bounding box center [202, 125] width 314 height 13
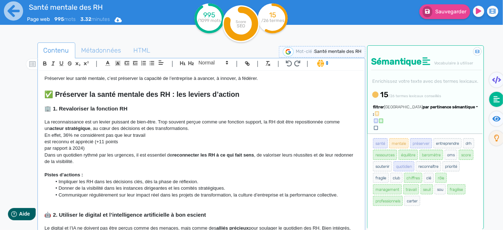
click at [172, 135] on p "En effet, 36% ne considèrent pas que leur travail" at bounding box center [202, 135] width 314 height 6
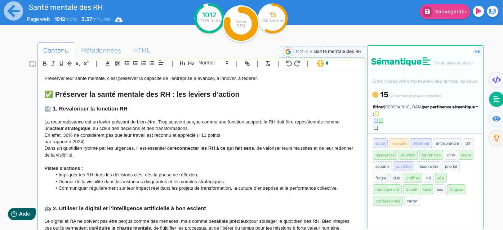
click at [234, 134] on p "En effet, 36% ne considèrent pas que leur travail est reconnu et apprécié (+11 …" at bounding box center [202, 135] width 314 height 6
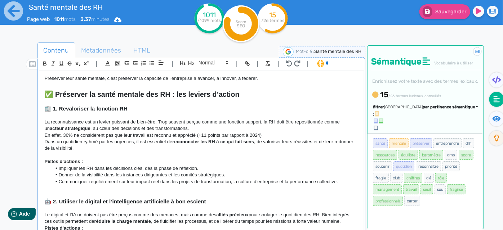
click at [268, 132] on p "En effet, 36% ne considèrent pas que leur travail est reconnu et apprécié (+11 …" at bounding box center [202, 135] width 314 height 6
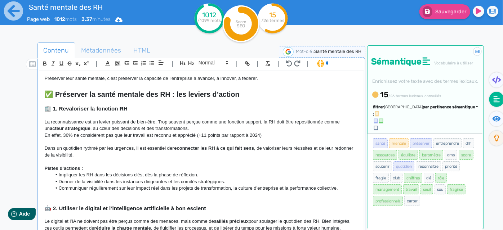
click at [243, 132] on p "En effet, 36% ne considèrent pas que leur travail est reconnu et apprécié (+11 …" at bounding box center [202, 135] width 314 height 6
click at [237, 128] on p "La reconnaissance est un levier puissant de bien-être. Trop souvent perçue comm…" at bounding box center [202, 125] width 314 height 13
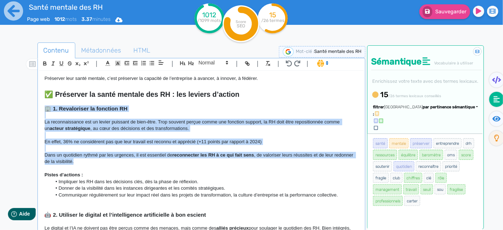
drag, startPoint x: 44, startPoint y: 109, endPoint x: 138, endPoint y: 162, distance: 108.3
click at [138, 162] on div "Santé mentale des RH : comment la préserver durablement ? Dans un contexte de t…" at bounding box center [201, 151] width 325 height 161
copy div "🏢 1. Revaloriser la fonction RH La reconnaissance est un levier puissant de bie…"
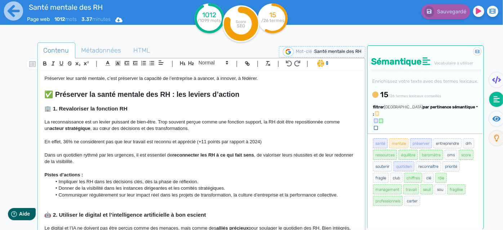
click at [68, 105] on p at bounding box center [202, 102] width 314 height 6
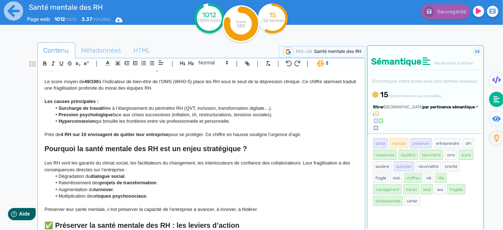
scroll to position [65, 0]
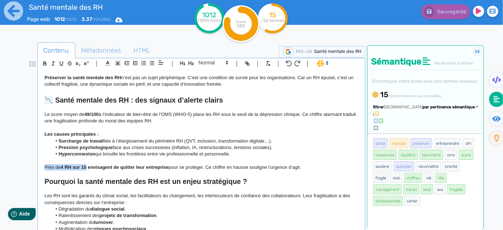
drag, startPoint x: 44, startPoint y: 167, endPoint x: 88, endPoint y: 164, distance: 43.7
click at [88, 164] on div "Santé mentale des RH : comment la préserver durablement ? Dans un contexte de t…" at bounding box center [201, 151] width 325 height 161
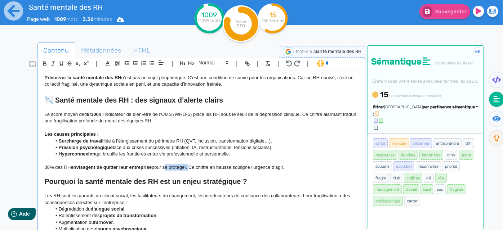
drag, startPoint x: 164, startPoint y: 165, endPoint x: 189, endPoint y: 164, distance: 24.9
click at [189, 164] on p "38% des RH envisagent de quitter leur entreprise pour se protéger. Ce chiffre e…" at bounding box center [202, 167] width 314 height 6
click at [71, 168] on strong "envisagent de quitter leur entreprise" at bounding box center [111, 167] width 81 height 5
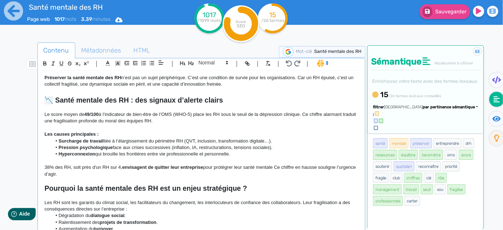
click at [141, 186] on strong "Pourquoi la santé mentale des RH est un enjeu stratégique ?" at bounding box center [146, 189] width 203 height 8
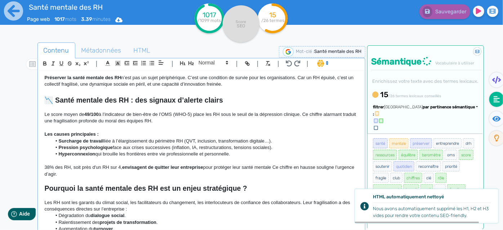
click at [312, 193] on p at bounding box center [202, 196] width 314 height 6
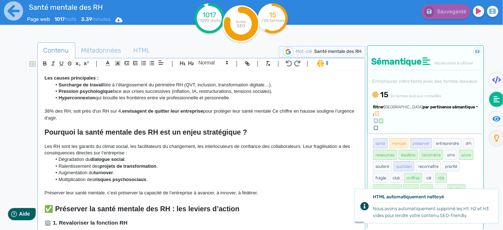
scroll to position [197, 0]
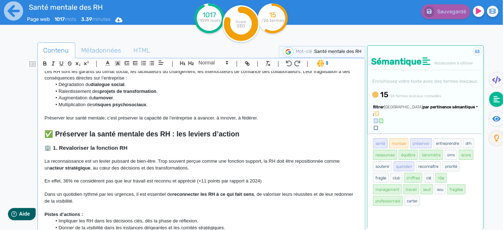
click at [78, 207] on p at bounding box center [202, 208] width 314 height 6
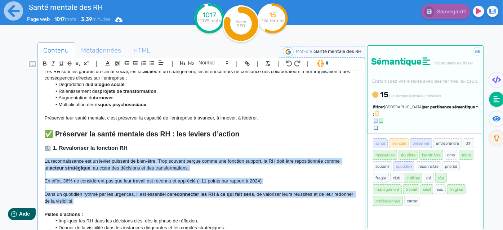
drag, startPoint x: 101, startPoint y: 199, endPoint x: 30, endPoint y: 162, distance: 79.5
click at [30, 162] on div "Contenu Métadonnées HTML | | H3 H4 H5 H6 Normal | | | | Santé mentale des RH : …" at bounding box center [262, 158] width 482 height 235
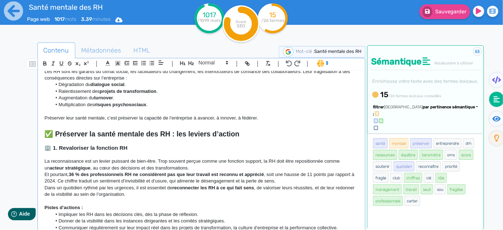
drag, startPoint x: 203, startPoint y: 163, endPoint x: 204, endPoint y: 168, distance: 5.5
click at [203, 164] on p "La reconnaissance est un levier puissant de bien-être. Trop souvent perçue comm…" at bounding box center [202, 164] width 314 height 13
click at [204, 168] on p "La reconnaissance est un levier puissant de bien-être. Trop souvent perçue comm…" at bounding box center [202, 164] width 314 height 13
click at [296, 179] on p "Et pourtant, 36 % des professionnels RH ne considèrent pas que leur travail est…" at bounding box center [202, 178] width 314 height 13
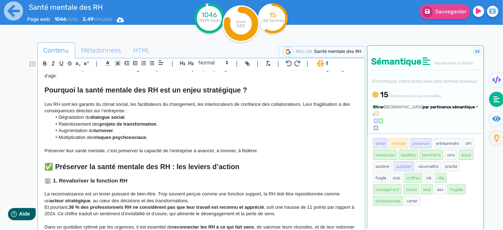
click at [199, 194] on p "La reconnaissance est un levier puissant de bien-être. Trop souvent perçue comm…" at bounding box center [202, 197] width 314 height 13
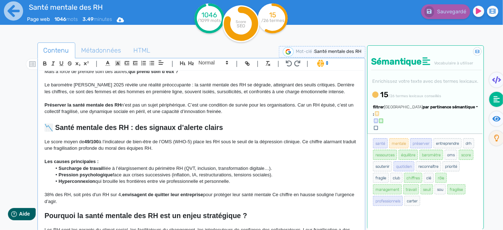
scroll to position [32, 0]
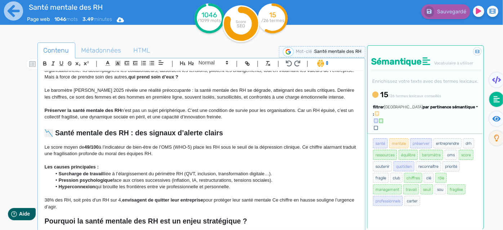
click at [288, 187] on li "Hyperconnexion qui brouille les frontières entre vie professionnelle et personn…" at bounding box center [205, 187] width 307 height 6
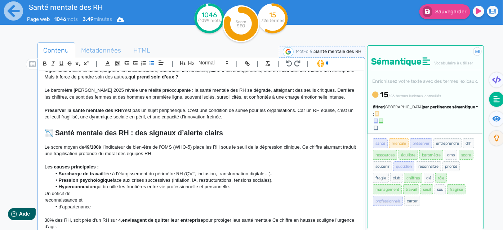
click at [45, 193] on p "Un déficit de" at bounding box center [202, 194] width 314 height 6
click at [45, 198] on p "reconnaissance et" at bounding box center [202, 200] width 314 height 6
click at [43, 199] on div "Santé mentale des RH : comment la préserver durablement ? Dans un contexte de t…" at bounding box center [201, 151] width 325 height 161
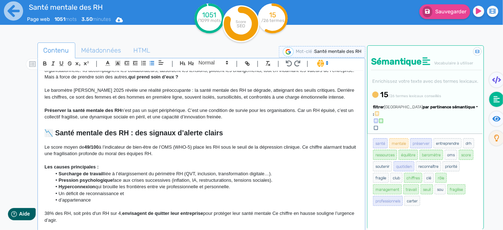
click at [151, 191] on li "Un déficit de reconnaissance et" at bounding box center [205, 194] width 307 height 6
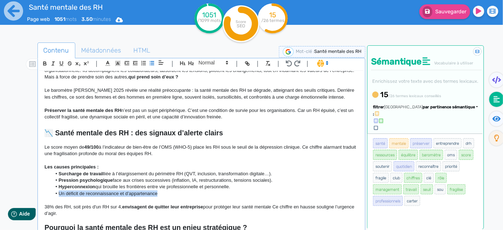
drag, startPoint x: 162, startPoint y: 190, endPoint x: 57, endPoint y: 196, distance: 105.4
click at [57, 196] on li "Un déficit de reconnaissance et d’appartenance" at bounding box center [205, 194] width 307 height 6
click at [47, 64] on icon "button" at bounding box center [45, 64] width 6 height 6
click at [171, 195] on li "Un déficit de reconnaissance et d’appartenance" at bounding box center [205, 194] width 307 height 6
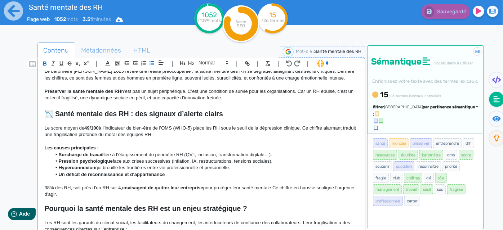
scroll to position [98, 0]
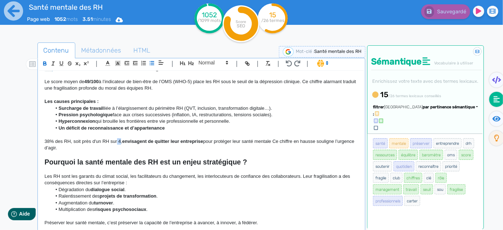
click at [119, 140] on p "38% des RH, soit près d'un RH sur 4, envisagent de quitter leur entreprise pour…" at bounding box center [202, 144] width 314 height 13
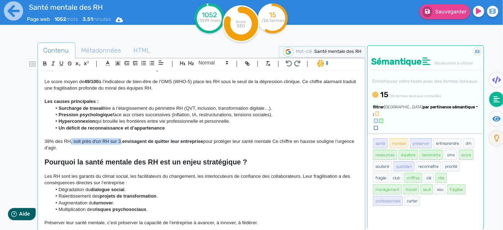
drag, startPoint x: 120, startPoint y: 139, endPoint x: 69, endPoint y: 141, distance: 50.9
click at [69, 141] on p "38% des RH, soit près d'un RH sur 3, envisagent de quitter leur entreprise pour…" at bounding box center [202, 144] width 314 height 13
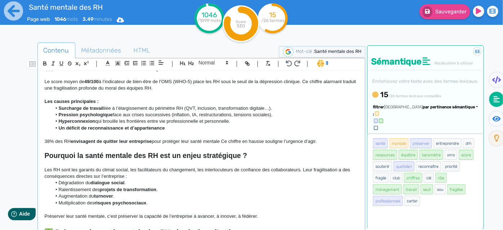
click at [100, 140] on strong "envisagent de quitter leur entreprise" at bounding box center [111, 141] width 81 height 5
click at [99, 141] on strong "envisagent de quitter leur entreprise" at bounding box center [111, 141] width 81 height 5
click at [242, 152] on strong "Pourquoi la santé mentale des RH est un enjeu stratégique ?" at bounding box center [146, 156] width 203 height 8
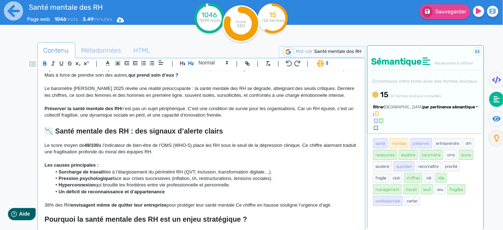
scroll to position [32, 0]
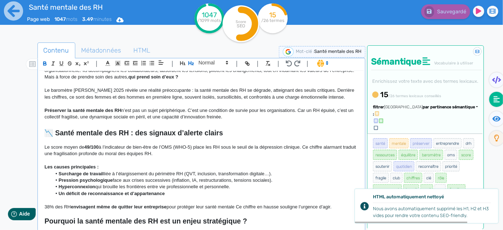
click at [45, 207] on p "38% des RH envisagent même de quitter leur entreprise pour protéger leur santé …" at bounding box center [202, 207] width 314 height 6
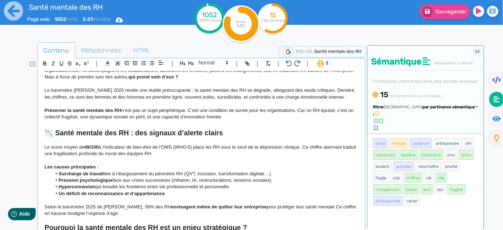
click at [309, 206] on p "Selon le baromètre 2025 de [PERSON_NAME], 38% des RH envisagent même de quitter…" at bounding box center [202, 210] width 314 height 13
click at [59, 215] on p "Selon le baromètre 2025 de [PERSON_NAME], 38% des RH envisagent même de quitter…" at bounding box center [202, 210] width 314 height 13
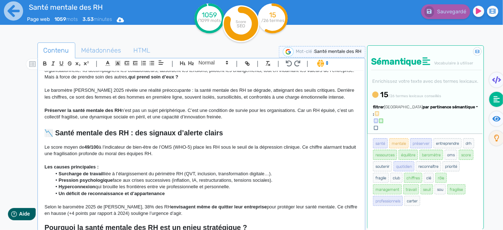
click at [120, 129] on strong "📉 Santé mentale des RH : des signaux d’alerte clairs" at bounding box center [134, 133] width 178 height 8
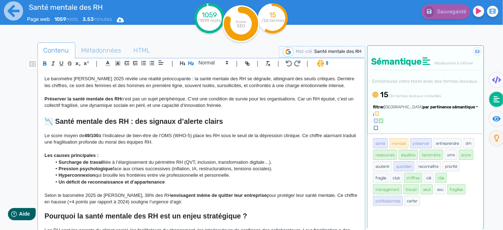
scroll to position [98, 0]
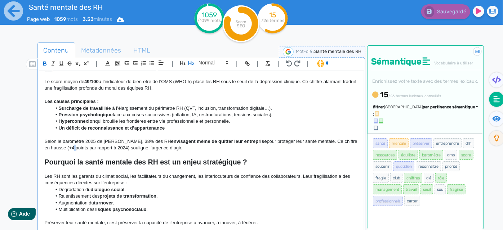
click at [65, 148] on p "Selon le baromètre 2025 de [PERSON_NAME], 38% des RH envisagent même de quitter…" at bounding box center [202, 144] width 314 height 13
click at [156, 157] on p at bounding box center [202, 155] width 314 height 6
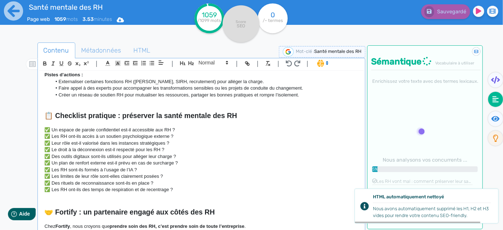
scroll to position [612, 0]
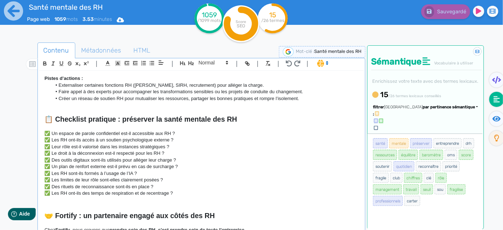
click at [62, 127] on p at bounding box center [202, 127] width 314 height 6
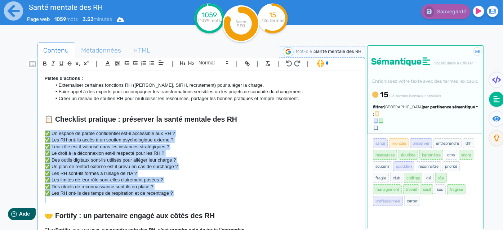
drag, startPoint x: 45, startPoint y: 133, endPoint x: 182, endPoint y: 199, distance: 151.6
click at [182, 199] on div "Santé mentale des RH : comment la préserver durablement ? Dans un contexte de t…" at bounding box center [201, 151] width 325 height 161
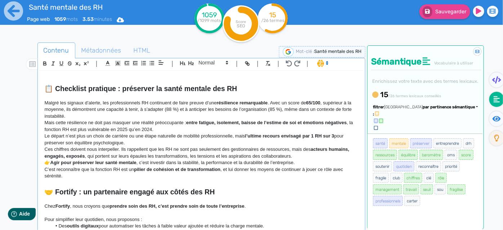
scroll to position [644, 0]
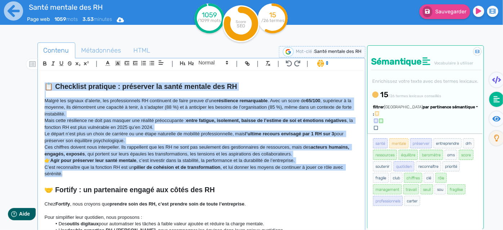
drag, startPoint x: 96, startPoint y: 172, endPoint x: 32, endPoint y: 85, distance: 107.8
click at [32, 85] on div "Contenu Métadonnées HTML | | H3 H4 H5 H6 Normal | | | | Santé mentale des RH : …" at bounding box center [262, 158] width 482 height 235
copy div "📋 Loremipsu dolorsit : ametconse ad elits doeiusm tem IN Utlabo etd magnaal e’a…"
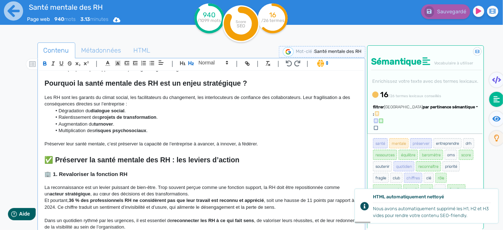
scroll to position [188, 0]
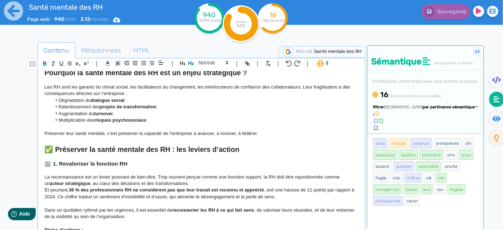
click at [270, 134] on p "Préserver leur santé mentale, c’est préserver la capacité de l’entreprise à ava…" at bounding box center [202, 134] width 314 height 6
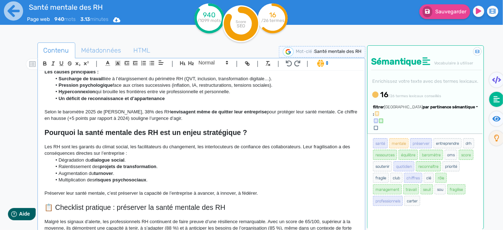
scroll to position [160, 0]
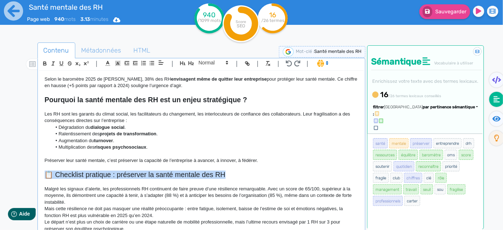
drag, startPoint x: 233, startPoint y: 177, endPoint x: 46, endPoint y: 179, distance: 186.8
click at [46, 179] on div "Santé mentale des RH : comment la préserver durablement ? Dans un contexte de t…" at bounding box center [201, 151] width 325 height 161
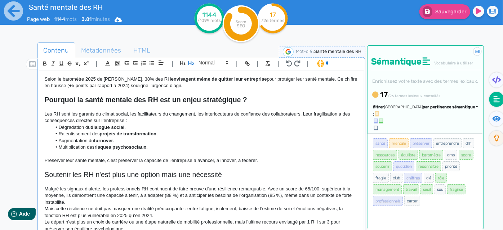
click at [233, 171] on h2 "Soutenir les RH n'est plus une option mais une nécessité" at bounding box center [202, 175] width 314 height 8
drag, startPoint x: 230, startPoint y: 171, endPoint x: 43, endPoint y: 176, distance: 187.2
click at [43, 176] on div "Santé mentale des RH : comment la préserver durablement ? Dans un contexte de t…" at bounding box center [201, 151] width 325 height 161
click at [199, 63] on span at bounding box center [212, 62] width 35 height 9
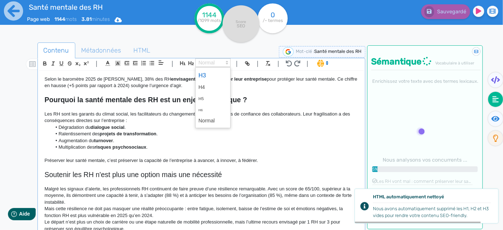
click at [205, 75] on span at bounding box center [213, 75] width 29 height 13
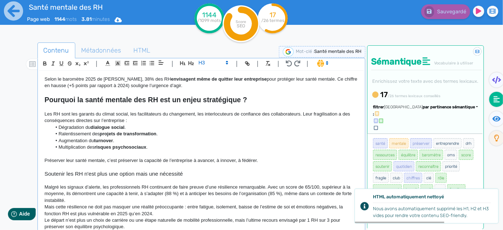
click at [182, 167] on p at bounding box center [202, 167] width 314 height 6
drag, startPoint x: 190, startPoint y: 176, endPoint x: 43, endPoint y: 170, distance: 147.6
click at [43, 170] on div "Santé mentale des RH : comment la préserver durablement ? Dans un contexte de t…" at bounding box center [201, 151] width 325 height 161
click at [44, 65] on icon "button" at bounding box center [45, 64] width 6 height 6
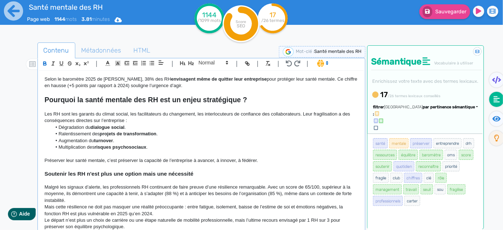
click at [167, 161] on p "Préserver leur santé mentale, c’est préserver la capacité de l’entreprise à ava…" at bounding box center [202, 161] width 314 height 6
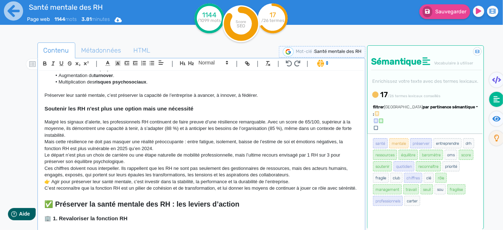
click at [111, 133] on p "Malgré les signaux d’alerte, les professionnels RH continuent de faire preuve d…" at bounding box center [202, 129] width 314 height 20
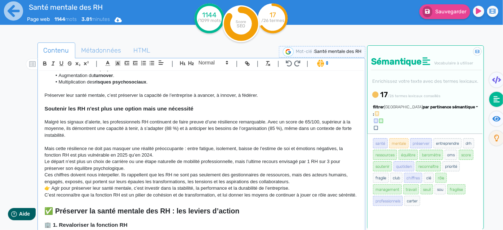
click at [146, 168] on p "Le départ n’est plus un choix de carrière ou une étape naturelle de mobilité pr…" at bounding box center [202, 165] width 314 height 13
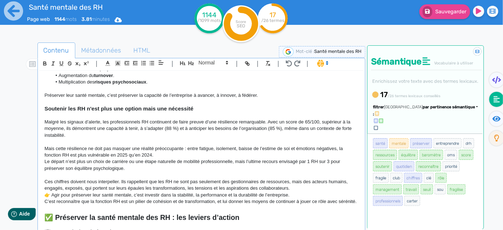
click at [296, 191] on p "Ces chiffres doivent nous interpeller. Ils rappellent que les RH ne sont pas se…" at bounding box center [202, 185] width 314 height 13
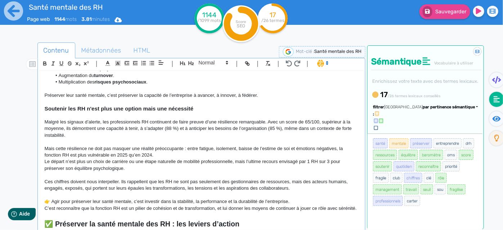
click at [52, 200] on p "👉 Agir pour préserver leur santé mentale, c’est investir dans la stabilité, la …" at bounding box center [202, 202] width 314 height 6
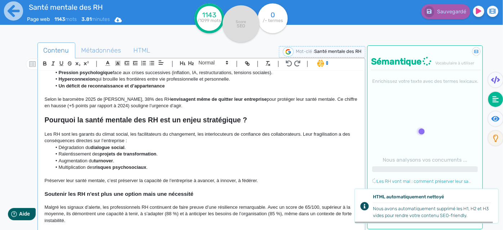
scroll to position [128, 0]
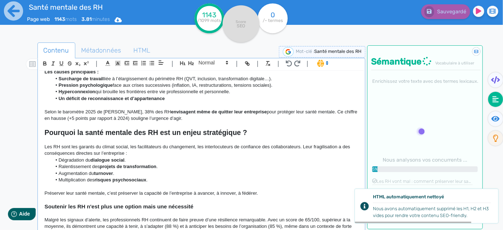
drag, startPoint x: 70, startPoint y: 212, endPoint x: 38, endPoint y: 135, distance: 82.9
click at [39, 135] on div "Santé mentale des RH : comment la préserver durablement ? Dans un contexte de t…" at bounding box center [202, 158] width 326 height 174
copy div "Loremips do sitam consect adi EL sed do eiusm temporincid ? Utl ET dolo mag ali…"
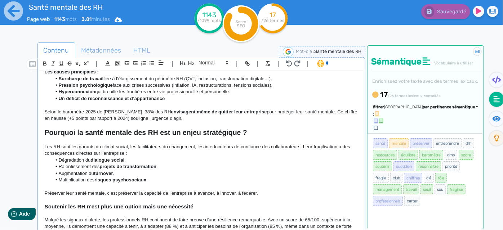
click at [79, 160] on li "Dégradation du dialogue social ." at bounding box center [205, 160] width 307 height 6
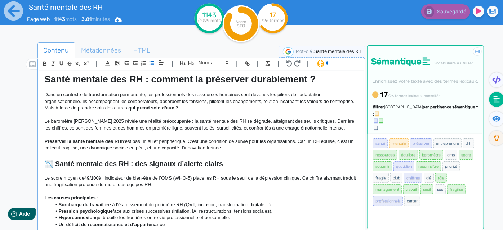
scroll to position [0, 0]
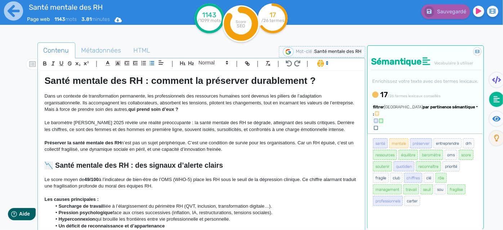
click at [138, 97] on p "Dans un contexte de transformation permanente, les professionnels des ressource…" at bounding box center [202, 103] width 314 height 20
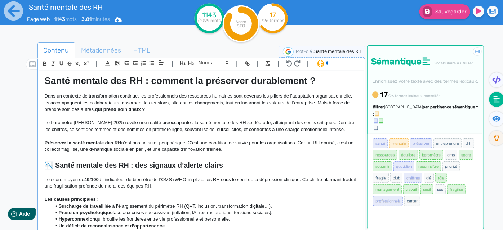
click at [182, 107] on p "Dans un contexte de transformation continue, les professionnels des ressources …" at bounding box center [202, 103] width 314 height 20
click at [257, 149] on p "Préserver la santé mentale des RH n’est pas un sujet périphérique. C’est une co…" at bounding box center [202, 146] width 314 height 13
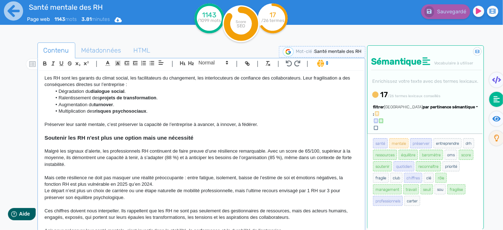
scroll to position [229, 0]
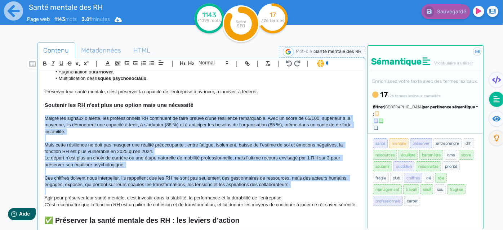
drag, startPoint x: 46, startPoint y: 118, endPoint x: 302, endPoint y: 189, distance: 265.3
click at [302, 189] on div "Santé mentale des RH : comment la préserver durablement ? Dans un contexte de t…" at bounding box center [201, 151] width 325 height 161
copy div "Malgré les signaux d’alerte, les professionnels RH continuent de faire preuve d…"
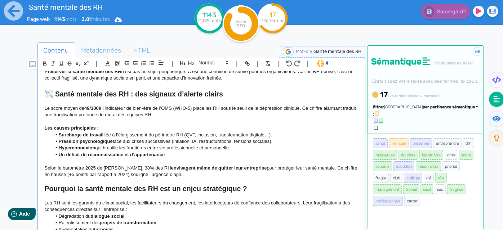
scroll to position [65, 0]
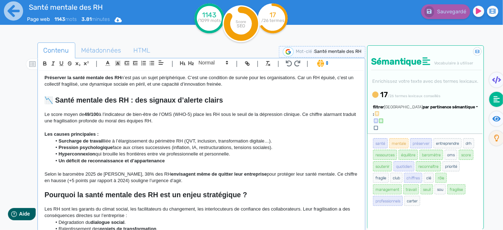
click at [200, 182] on p "Selon le baromètre 2025 de [PERSON_NAME], 38% des RH envisagent même de quitter…" at bounding box center [202, 177] width 314 height 13
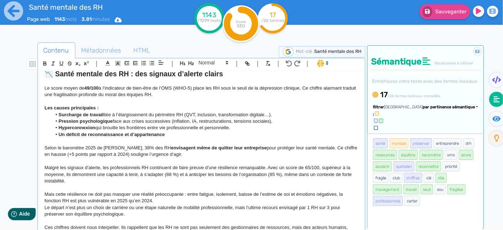
scroll to position [103, 0]
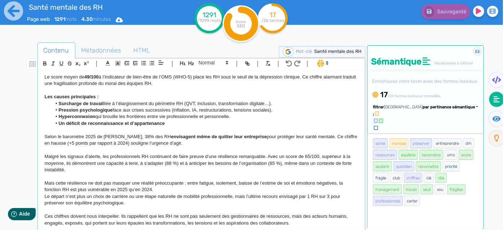
drag, startPoint x: 181, startPoint y: 142, endPoint x: 35, endPoint y: 136, distance: 145.8
click at [35, 136] on div "Contenu Métadonnées HTML | | H3 H4 H5 H6 Normal | | | | Santé mentale des RH : …" at bounding box center [262, 158] width 482 height 235
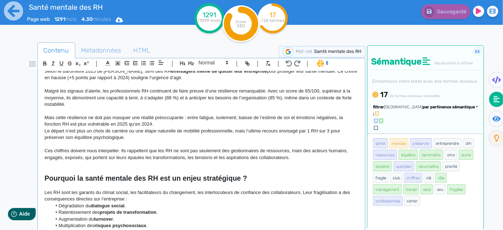
scroll to position [136, 0]
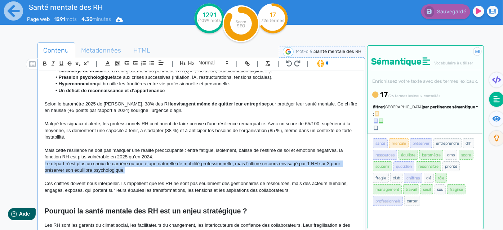
drag, startPoint x: 148, startPoint y: 169, endPoint x: 14, endPoint y: 161, distance: 134.0
click at [14, 161] on div "Santé mentale des RH Page web 1291 mots 4.30 minutes Html Pdf Word 1291 /1099 m…" at bounding box center [251, 138] width 503 height 276
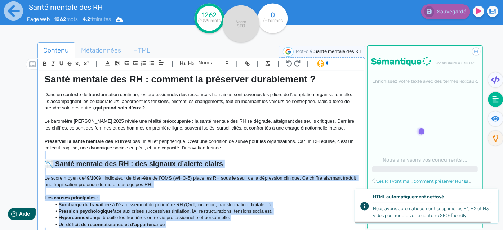
scroll to position [0, 0]
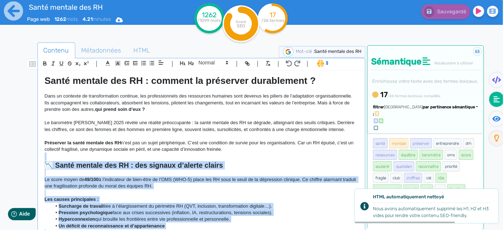
drag, startPoint x: 309, startPoint y: 207, endPoint x: 43, endPoint y: 160, distance: 270.9
click at [43, 160] on div "Santé mentale des RH : comment la préserver durablement ? Dans un contexte de t…" at bounding box center [201, 151] width 325 height 161
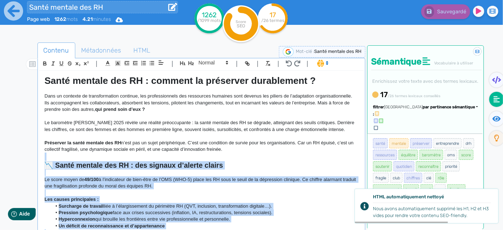
copy div "📉 Lorem ipsumdo sit AM : con adipisc e’seddoe tempor In utlab etdol ma 60/527 a…"
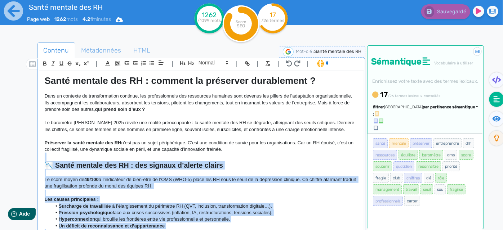
click at [48, 170] on p at bounding box center [202, 173] width 314 height 6
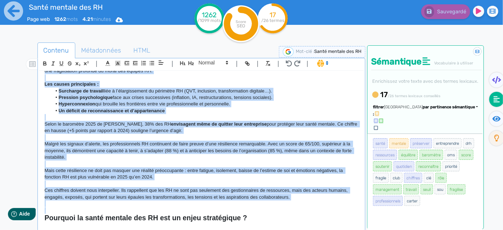
scroll to position [131, 0]
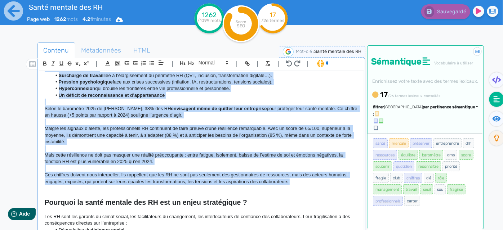
drag, startPoint x: 44, startPoint y: 178, endPoint x: 312, endPoint y: 180, distance: 267.6
click at [312, 180] on div "Santé mentale des RH : comment la préserver durablement ? Dans un contexte de t…" at bounding box center [201, 151] width 325 height 161
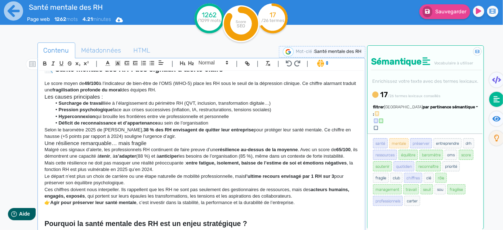
scroll to position [65, 0]
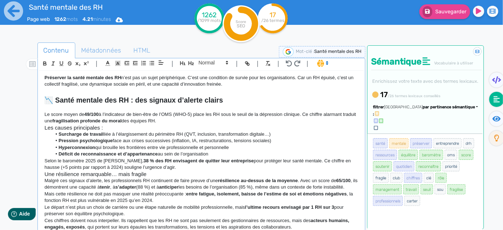
click at [186, 119] on p "Le score moyen de 49/100 à l’indicateur de bien-être de l’OMS (WHO-5) place les…" at bounding box center [202, 117] width 314 height 13
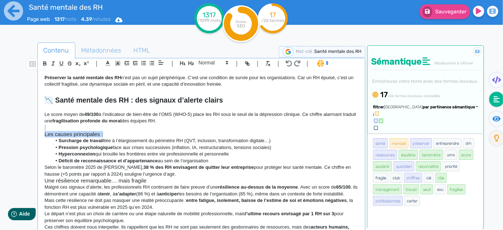
drag, startPoint x: 116, startPoint y: 136, endPoint x: 55, endPoint y: 127, distance: 62.0
click at [55, 127] on div "Santé mentale des RH : comment la préserver durablement ? Dans un contexte de t…" at bounding box center [201, 151] width 325 height 161
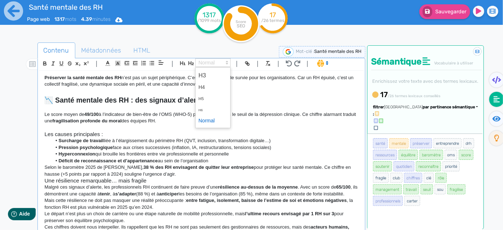
click at [219, 62] on span at bounding box center [212, 62] width 35 height 9
click at [211, 74] on span at bounding box center [213, 75] width 29 height 13
click at [169, 135] on h3 "Les causes principales :" at bounding box center [202, 134] width 314 height 6
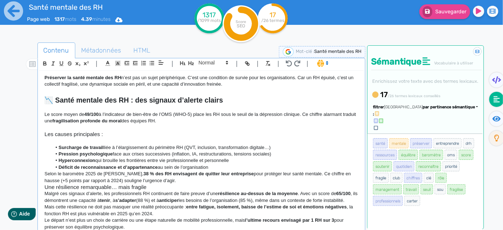
click at [231, 164] on li "Déficit de reconnaissance et d’appartenance au sein de l’organisation" at bounding box center [205, 167] width 307 height 6
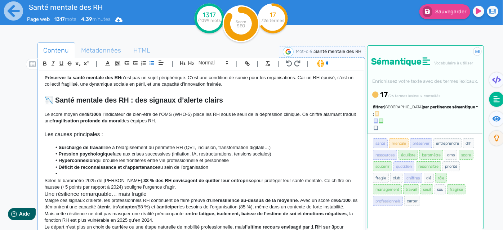
click at [159, 183] on p "Selon le baromètre 2025 de [PERSON_NAME], 38 % des RH envisagent de quitter leu…" at bounding box center [202, 184] width 314 height 13
click at [156, 189] on p "Selon le baromètre 2025 de [PERSON_NAME], 38 % des RH envisagent de quitter leu…" at bounding box center [202, 184] width 314 height 13
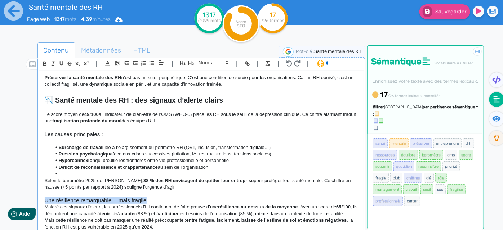
drag, startPoint x: 154, startPoint y: 202, endPoint x: 38, endPoint y: 202, distance: 115.4
click at [38, 202] on div "| | H3 H4 H5 H6 Normal | | | | Santé mentale des RH : comment la préserver dura…" at bounding box center [202, 146] width 328 height 177
click at [200, 59] on span at bounding box center [212, 62] width 35 height 9
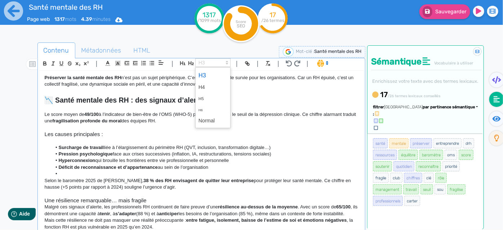
click at [205, 74] on span at bounding box center [213, 75] width 29 height 13
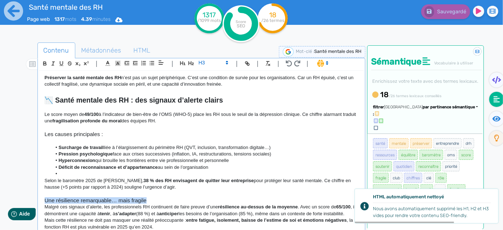
click at [158, 198] on h3 "Une résilience remarquable… mais fragile" at bounding box center [202, 201] width 314 height 6
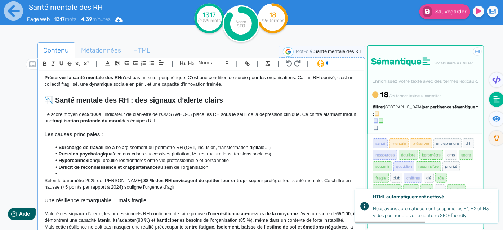
scroll to position [131, 0]
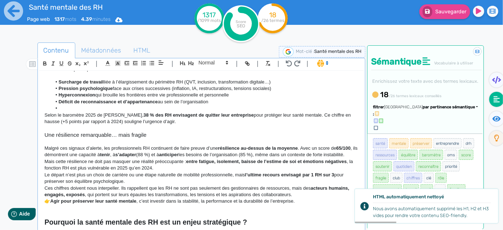
click at [75, 104] on li "Déficit de reconnaissance et d’appartenance au sein de l’organisation" at bounding box center [205, 102] width 307 height 6
click at [73, 106] on li at bounding box center [205, 108] width 307 height 6
drag, startPoint x: 156, startPoint y: 122, endPoint x: 38, endPoint y: 118, distance: 118.3
click at [38, 118] on div "| | H3 H4 H5 H6 Normal | | | | Santé mentale des RH : comment la préserver dura…" at bounding box center [202, 146] width 328 height 177
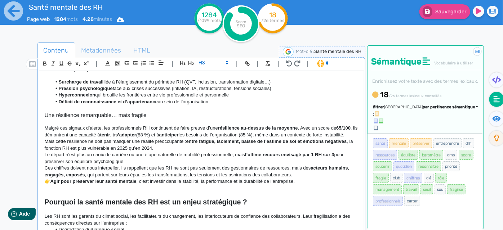
drag, startPoint x: 125, startPoint y: 167, endPoint x: 28, endPoint y: 159, distance: 96.6
click at [28, 159] on div "Contenu Métadonnées HTML | | H3 H4 H5 H6 Normal | | | | Santé mentale des RH : …" at bounding box center [262, 158] width 482 height 235
click at [175, 152] on p "Mais cette résilience ne doit pas masquer une réalité préoccupante : entre fati…" at bounding box center [202, 144] width 314 height 13
click at [169, 161] on p "Selon le baromètre 2025 de [PERSON_NAME], 38 % des RH envisagent de quitter leu…" at bounding box center [202, 158] width 314 height 13
click at [170, 152] on p "Mais cette résilience ne doit pas masquer une réalité préoccupante : entre fati…" at bounding box center [202, 144] width 314 height 13
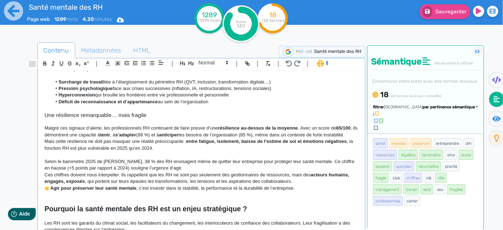
click at [103, 138] on p "Malgré ces signaux d’alerte, les professionnels RH continuent de faire preuve d…" at bounding box center [202, 131] width 314 height 13
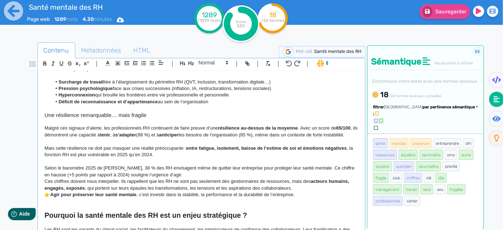
click at [167, 178] on p "Selon le baromètre 2025 de [PERSON_NAME], 38 % des RH envisagent même de quitte…" at bounding box center [202, 171] width 314 height 13
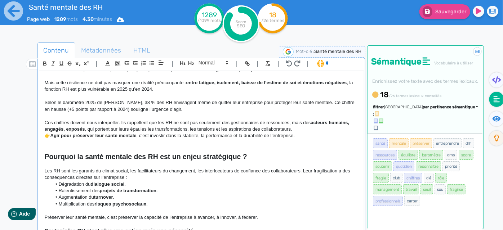
scroll to position [164, 0]
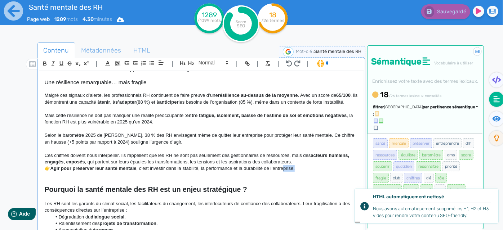
drag, startPoint x: 310, startPoint y: 177, endPoint x: 285, endPoint y: 177, distance: 25.6
click at [285, 172] on p "👉 Agir pour préserver leur santé mentale , c’est investir dans la stabilité, la…" at bounding box center [202, 169] width 314 height 6
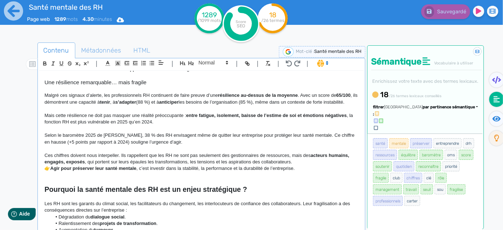
click at [160, 146] on p "Selon le baromètre 2025 de [PERSON_NAME], 38 % des RH envisagent même de quitte…" at bounding box center [202, 138] width 314 height 13
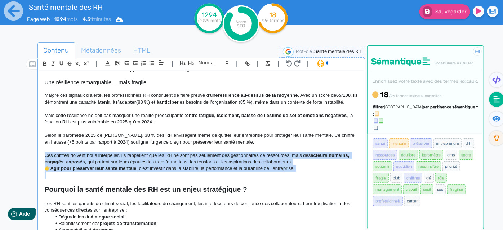
drag, startPoint x: 322, startPoint y: 179, endPoint x: 40, endPoint y: 160, distance: 282.6
click at [40, 160] on div "Santé mentale des RH : comment la préserver durablement ? Dans un contexte de t…" at bounding box center [201, 151] width 325 height 161
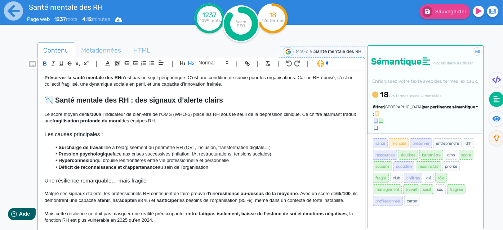
scroll to position [0, 0]
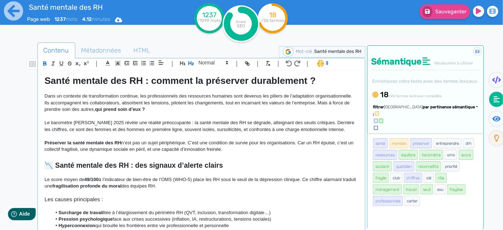
click at [151, 120] on p "Le baromètre [PERSON_NAME] 2025 révèle une réalité préoccupante : la santé ment…" at bounding box center [202, 126] width 314 height 13
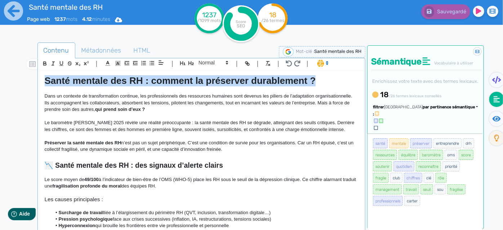
drag, startPoint x: 329, startPoint y: 76, endPoint x: 41, endPoint y: 78, distance: 288.5
click at [41, 78] on div "Santé mentale des RH : comment la préserver durablement ? Dans un contexte de t…" at bounding box center [201, 151] width 325 height 161
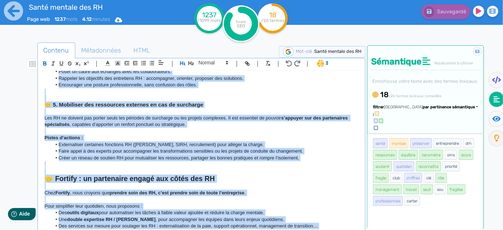
scroll to position [767, 0]
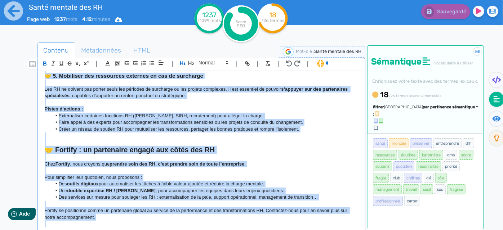
drag, startPoint x: 44, startPoint y: 96, endPoint x: 241, endPoint y: 243, distance: 245.8
click at [241, 230] on html "Santé mentale des RH Page web 1237 mots 4.12 minutes Html Pdf Word 1237 /1099 m…" at bounding box center [251, 115] width 503 height 230
click at [93, 55] on span "Métadonnées" at bounding box center [102, 50] width 52 height 19
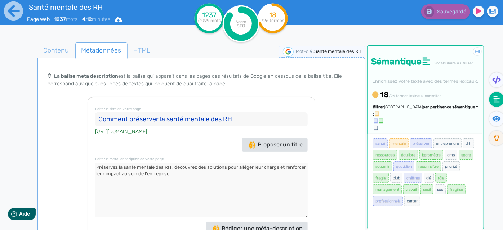
click at [246, 113] on input "Comment préserver la santé mentale des RH" at bounding box center [201, 120] width 213 height 14
drag, startPoint x: 200, startPoint y: 168, endPoint x: 80, endPoint y: 156, distance: 121.0
click at [80, 156] on div "Le balise title et la meta description sont les ambassadrices de votre site, Le…" at bounding box center [202, 158] width 326 height 180
click at [113, 189] on textarea at bounding box center [201, 190] width 213 height 54
drag, startPoint x: 210, startPoint y: 167, endPoint x: 95, endPoint y: 155, distance: 115.2
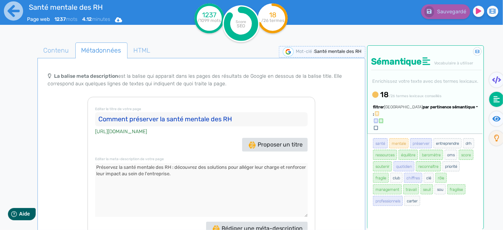
click at [95, 163] on textarea at bounding box center [201, 190] width 213 height 54
